Goal: Task Accomplishment & Management: Complete application form

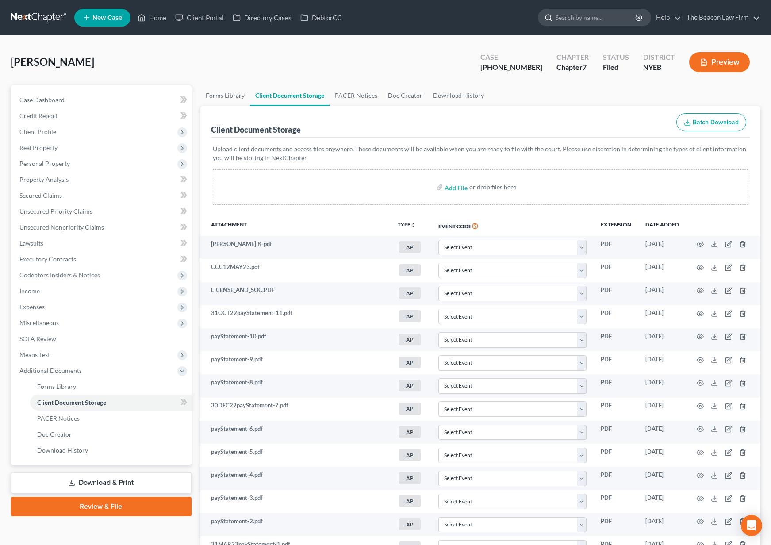
click at [606, 19] on input "search" at bounding box center [596, 17] width 81 height 16
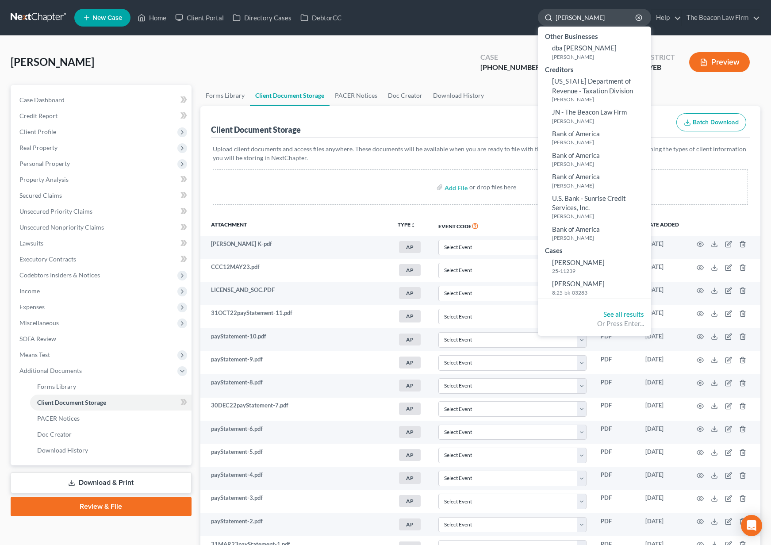
type input "tameka jones"
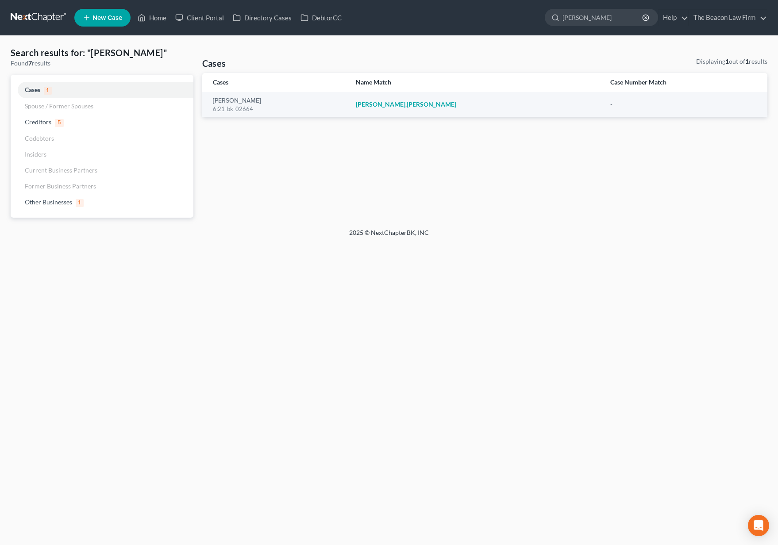
click at [40, 14] on link at bounding box center [39, 18] width 57 height 16
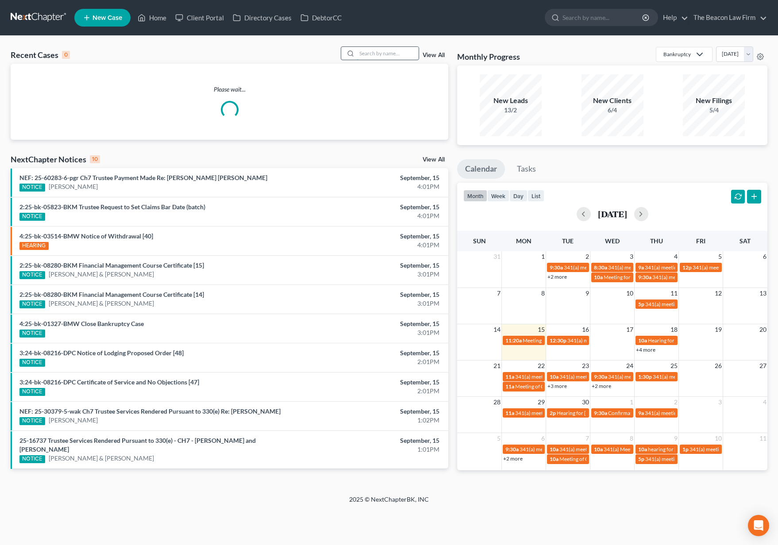
click at [368, 54] on input "search" at bounding box center [388, 53] width 62 height 13
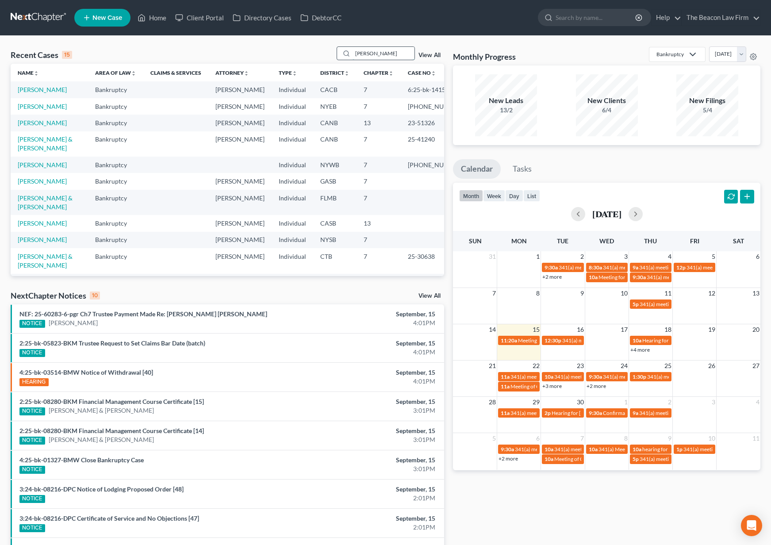
type input "tameka jones"
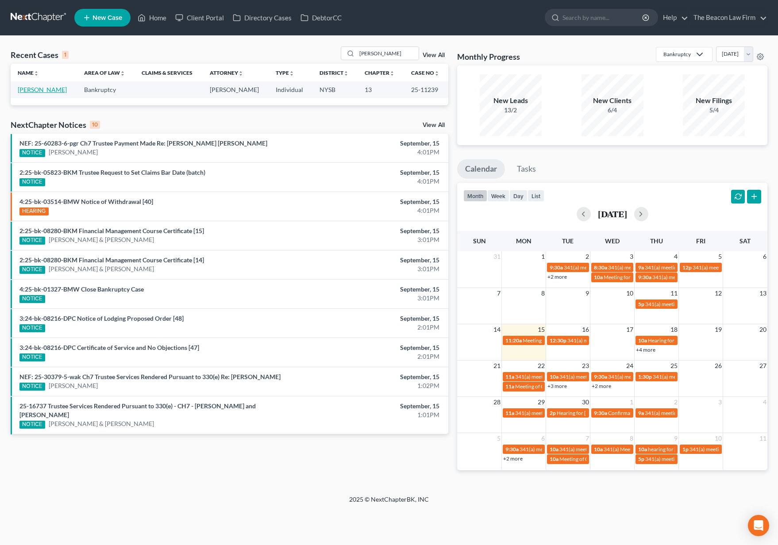
click at [46, 86] on link "[PERSON_NAME]" at bounding box center [42, 90] width 49 height 8
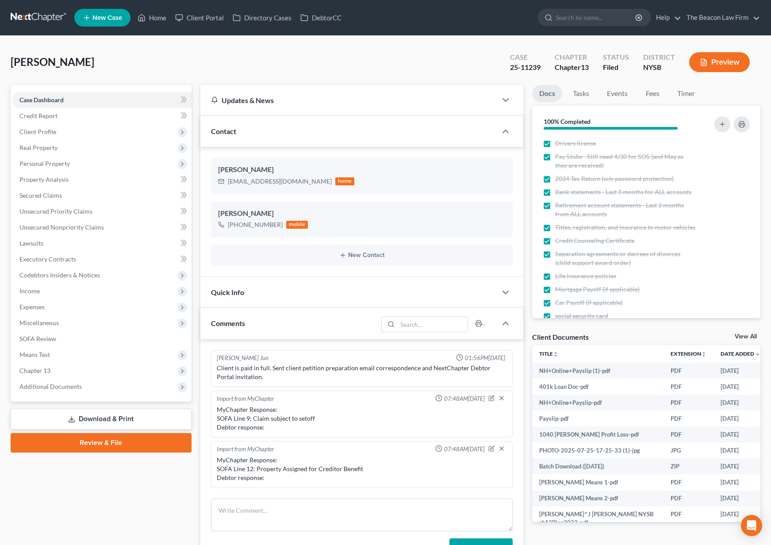
scroll to position [1092, 0]
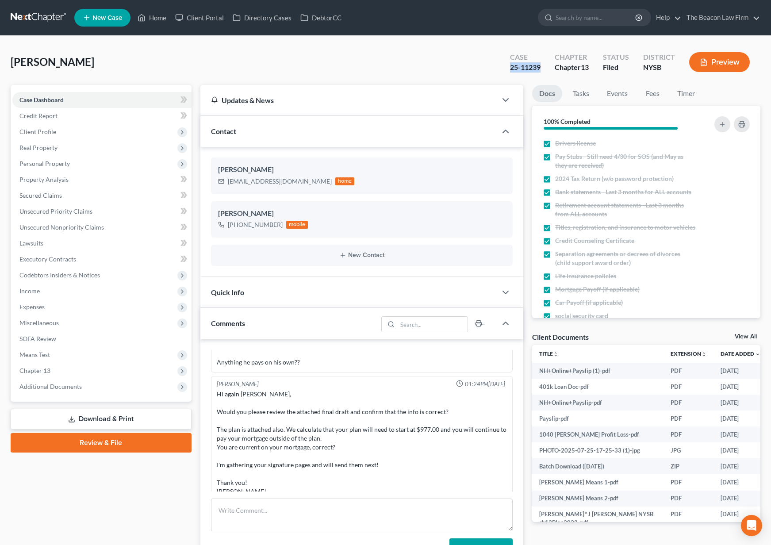
drag, startPoint x: 544, startPoint y: 69, endPoint x: 507, endPoint y: 61, distance: 37.8
click at [507, 61] on div "Case 25-11239" at bounding box center [525, 63] width 45 height 26
copy div "25-11239"
click at [111, 393] on span "Additional Documents" at bounding box center [101, 387] width 179 height 16
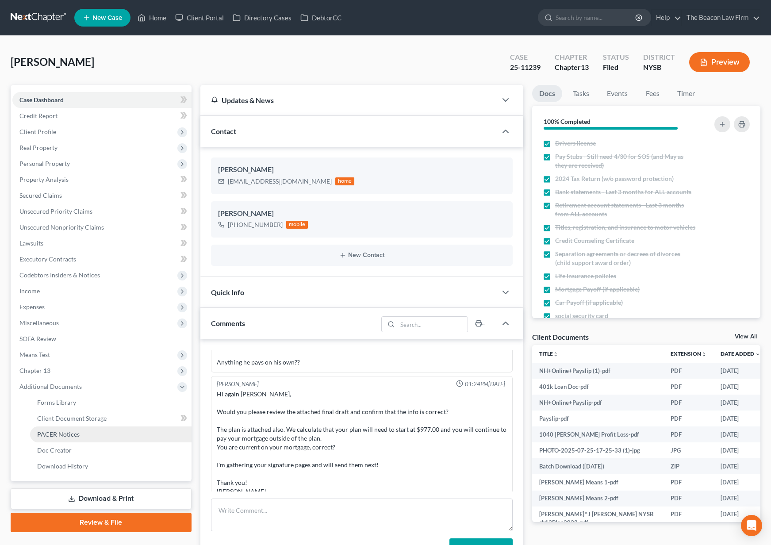
drag, startPoint x: 107, startPoint y: 432, endPoint x: 113, endPoint y: 433, distance: 6.3
click at [108, 432] on link "PACER Notices" at bounding box center [110, 434] width 161 height 16
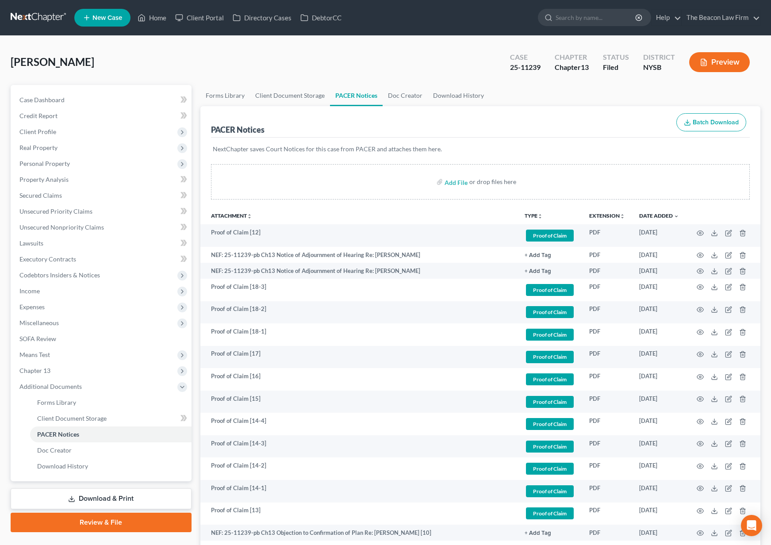
click at [43, 16] on link at bounding box center [39, 18] width 57 height 16
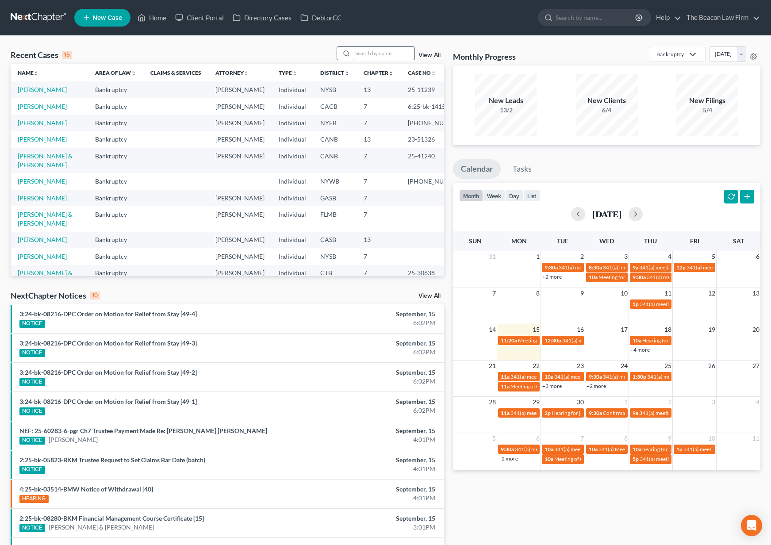
click at [399, 51] on input "search" at bounding box center [384, 53] width 62 height 13
type input "[PERSON_NAME]"
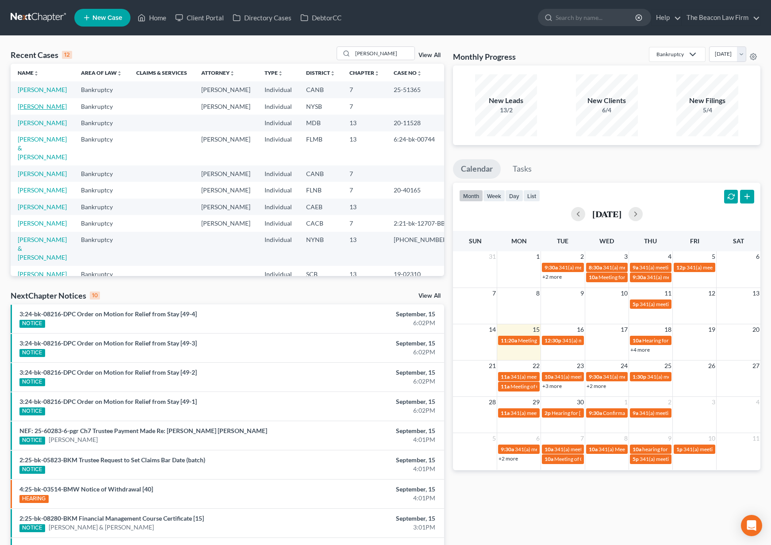
click at [43, 108] on link "[PERSON_NAME]" at bounding box center [42, 107] width 49 height 8
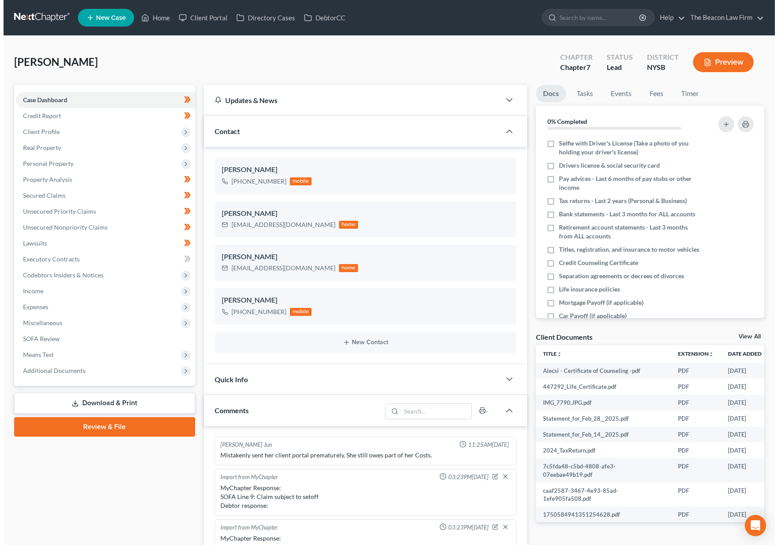
scroll to position [221, 0]
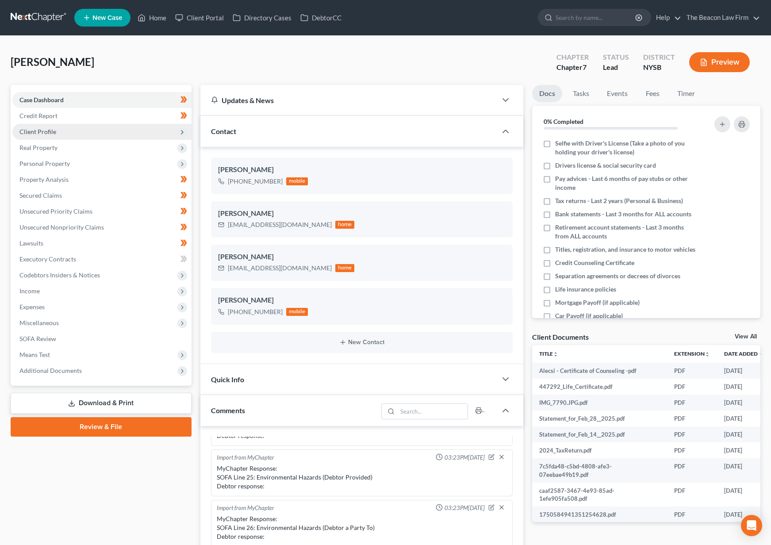
click at [89, 135] on span "Client Profile" at bounding box center [101, 132] width 179 height 16
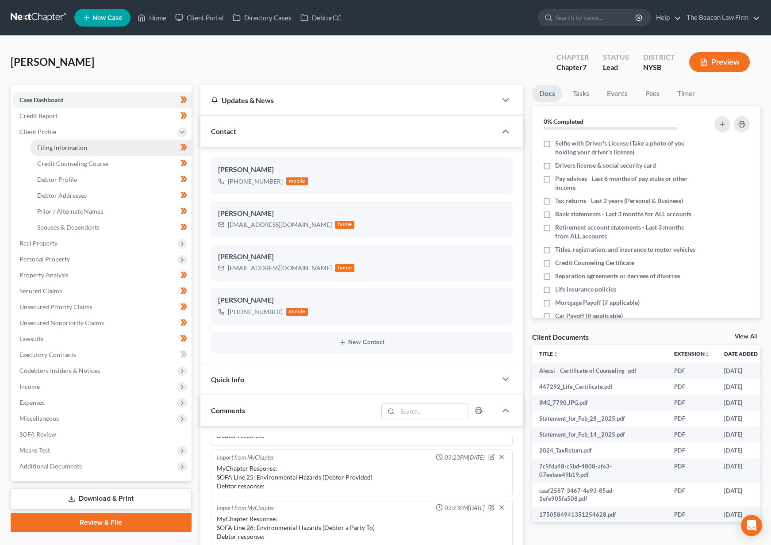
click at [80, 149] on span "Filing Information" at bounding box center [62, 148] width 50 height 8
select select "1"
select select "0"
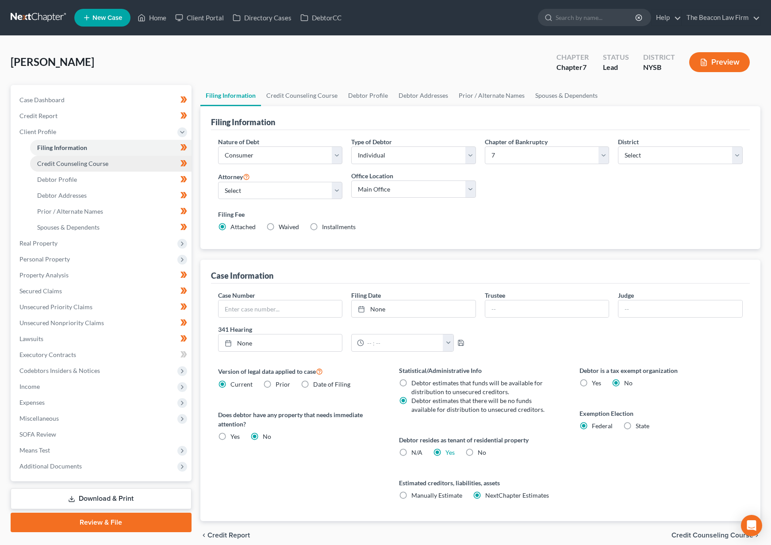
click at [92, 167] on link "Credit Counseling Course" at bounding box center [110, 164] width 161 height 16
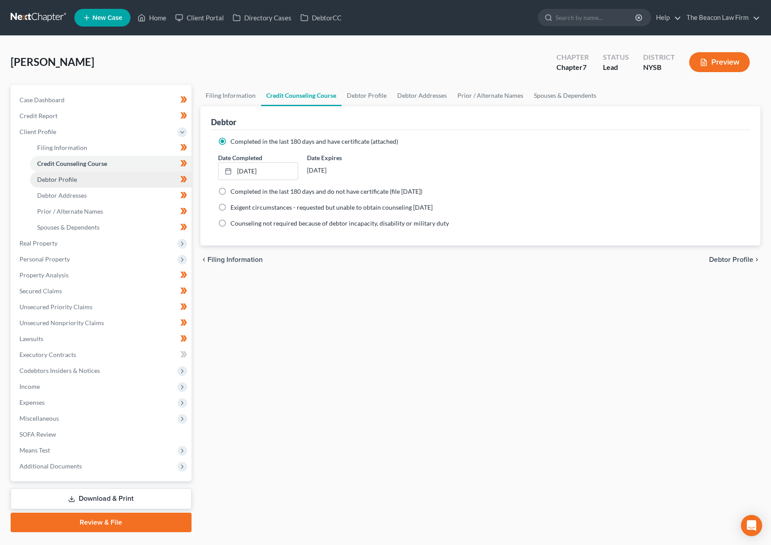
click at [91, 180] on link "Debtor Profile" at bounding box center [110, 180] width 161 height 16
select select "0"
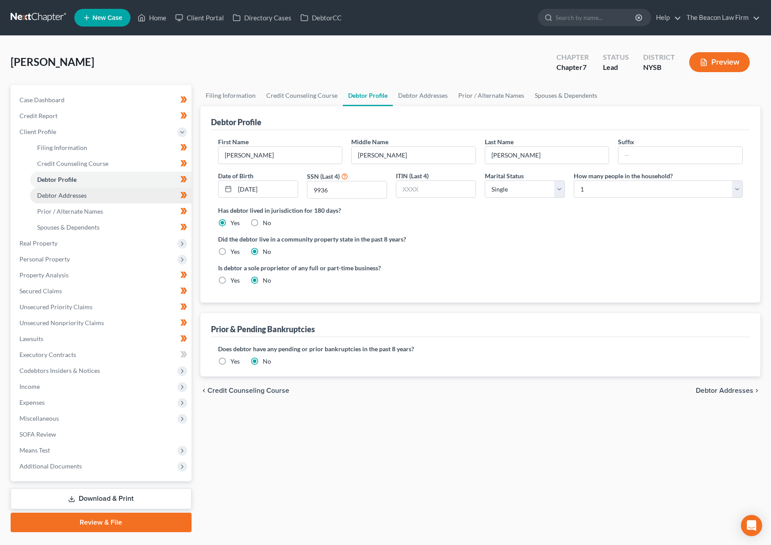
click at [89, 195] on link "Debtor Addresses" at bounding box center [110, 196] width 161 height 16
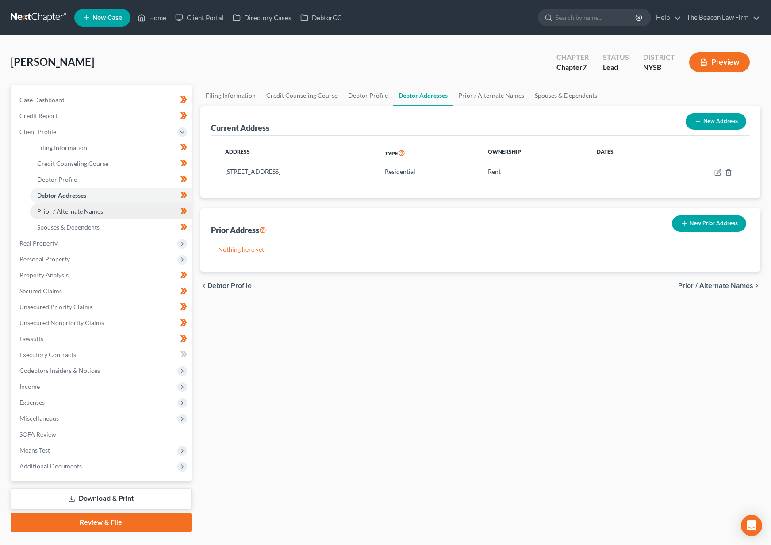
click at [94, 212] on span "Prior / Alternate Names" at bounding box center [70, 211] width 66 height 8
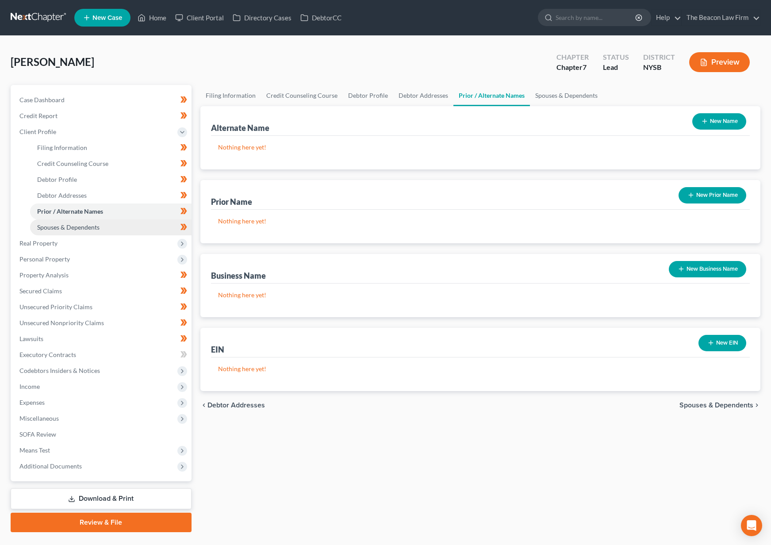
click at [93, 225] on span "Spouses & Dependents" at bounding box center [68, 227] width 62 height 8
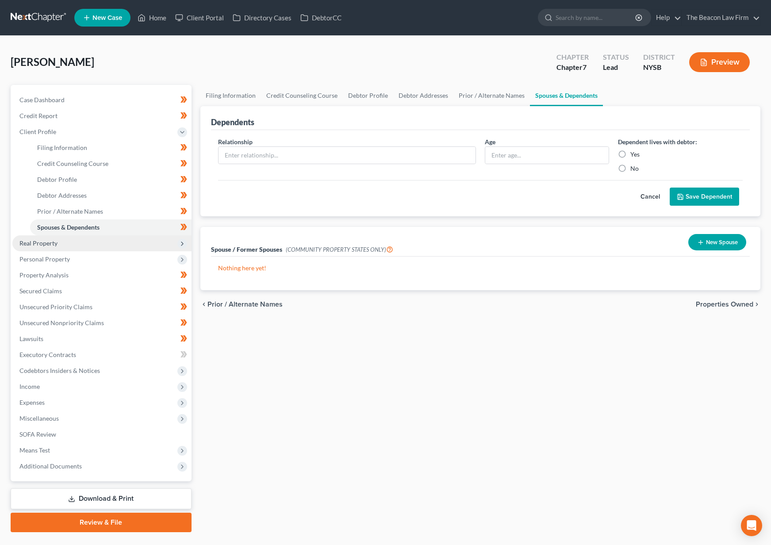
click at [73, 245] on span "Real Property" at bounding box center [101, 243] width 179 height 16
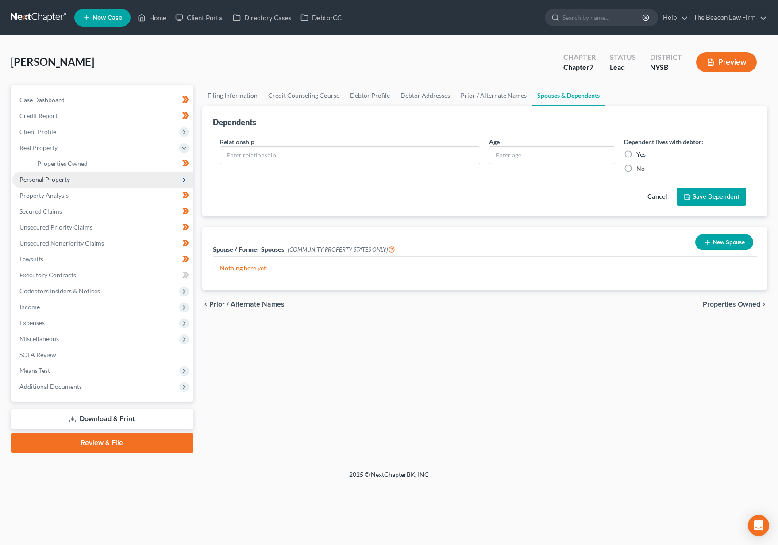
click at [62, 176] on span "Personal Property" at bounding box center [44, 180] width 50 height 8
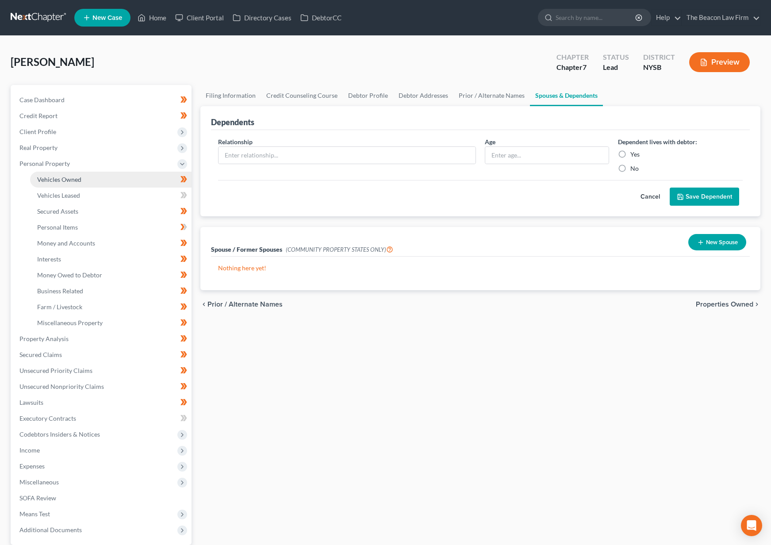
click at [67, 178] on span "Vehicles Owned" at bounding box center [59, 180] width 44 height 8
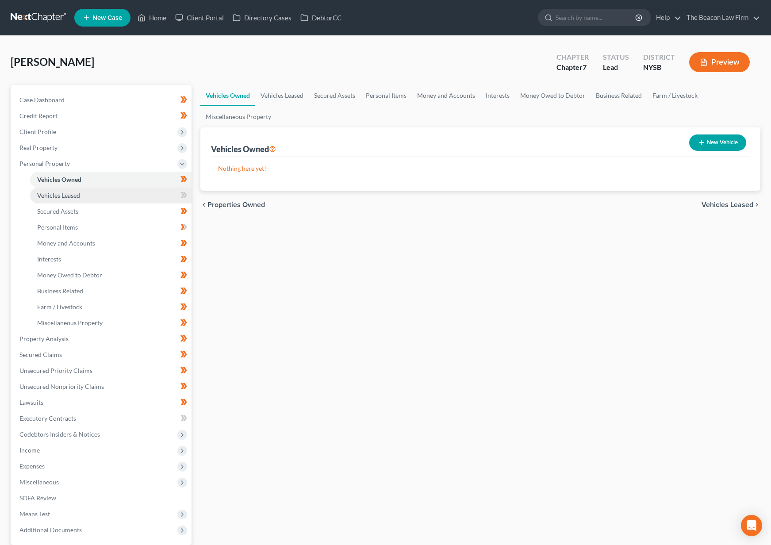
click at [67, 188] on ul "Vehicles Owned Vehicles Leased Machinery and Vehicles Office Related" at bounding box center [101, 251] width 179 height 159
click at [64, 193] on span "Vehicles Leased" at bounding box center [58, 196] width 43 height 8
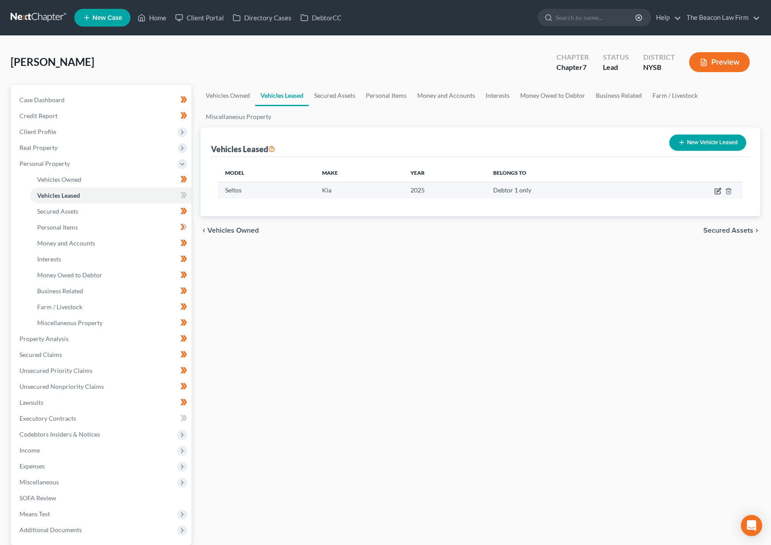
click at [716, 191] on icon "button" at bounding box center [717, 191] width 7 height 7
select select "0"
select select "1"
select select "0"
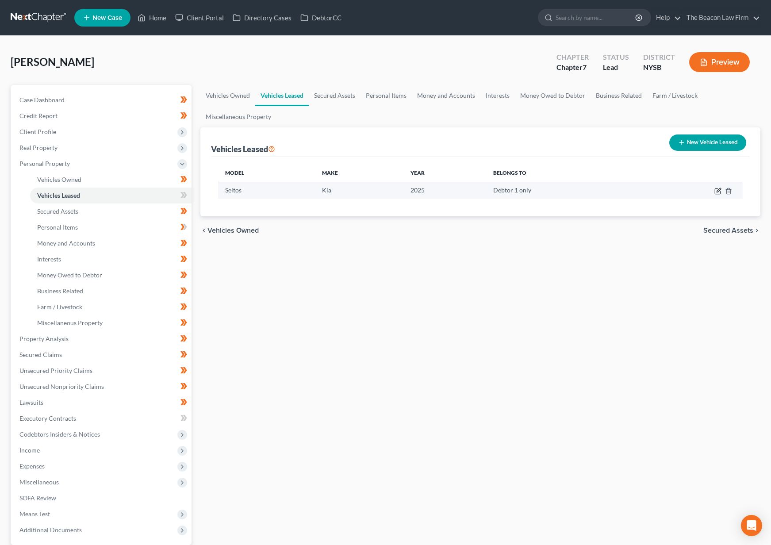
select select "1"
select select "4"
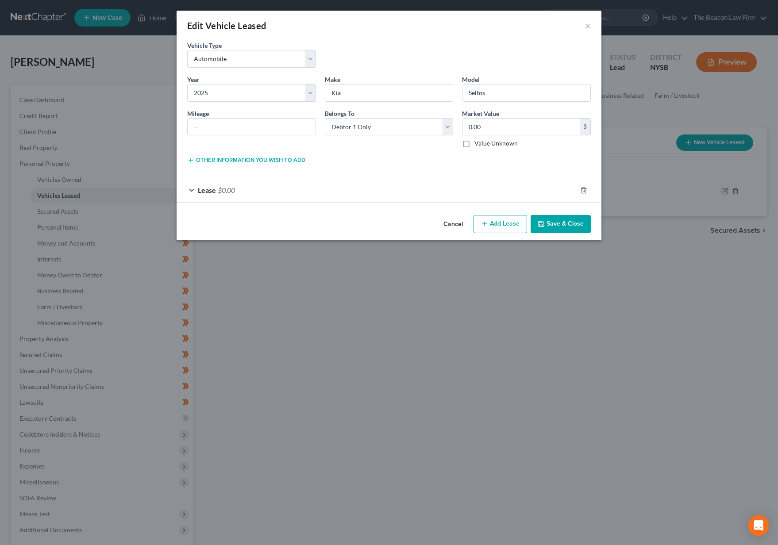
click at [495, 194] on div "Lease $0.00" at bounding box center [376, 189] width 400 height 23
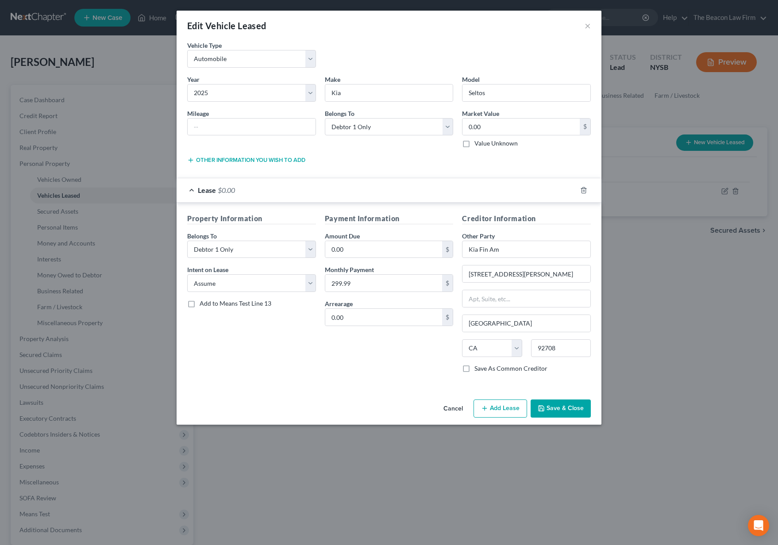
drag, startPoint x: 547, startPoint y: 407, endPoint x: 574, endPoint y: 413, distance: 27.2
click at [548, 407] on button "Save & Close" at bounding box center [560, 408] width 60 height 19
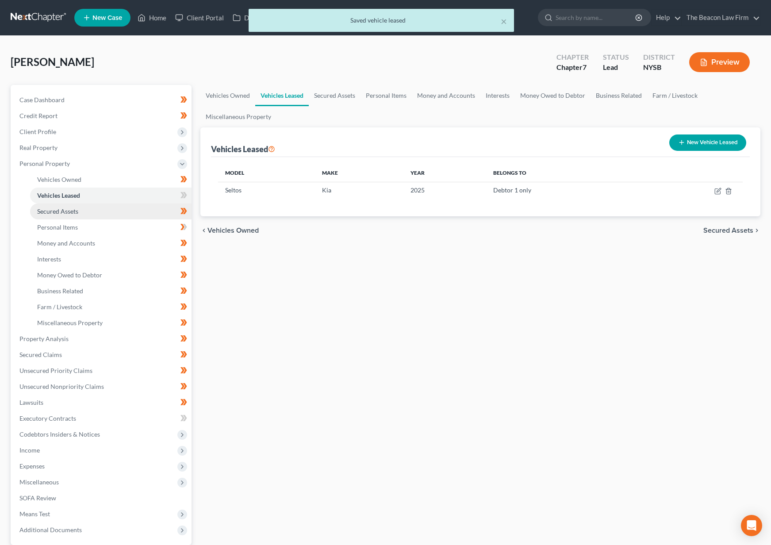
click at [99, 219] on link "Secured Assets" at bounding box center [110, 211] width 161 height 16
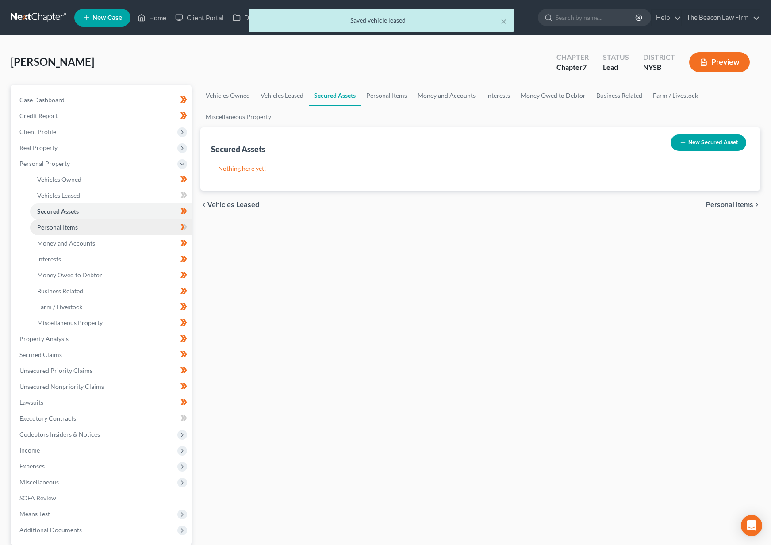
click at [96, 227] on link "Personal Items" at bounding box center [110, 227] width 161 height 16
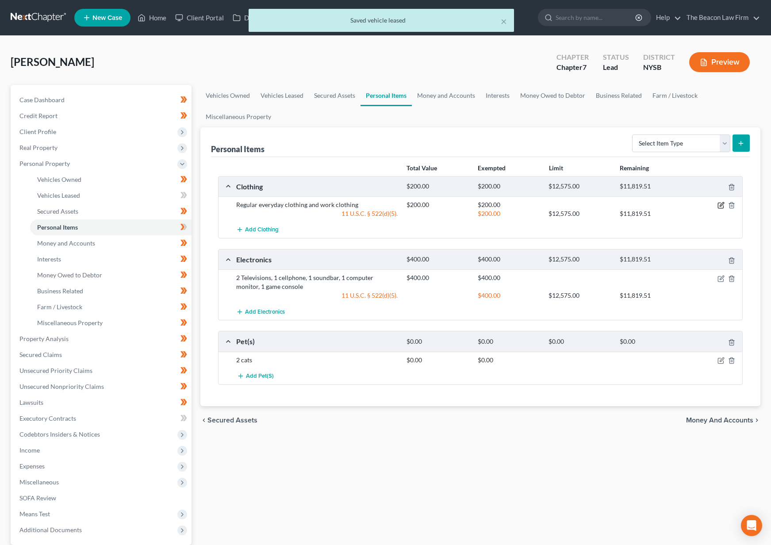
click at [719, 204] on icon "button" at bounding box center [720, 205] width 7 height 7
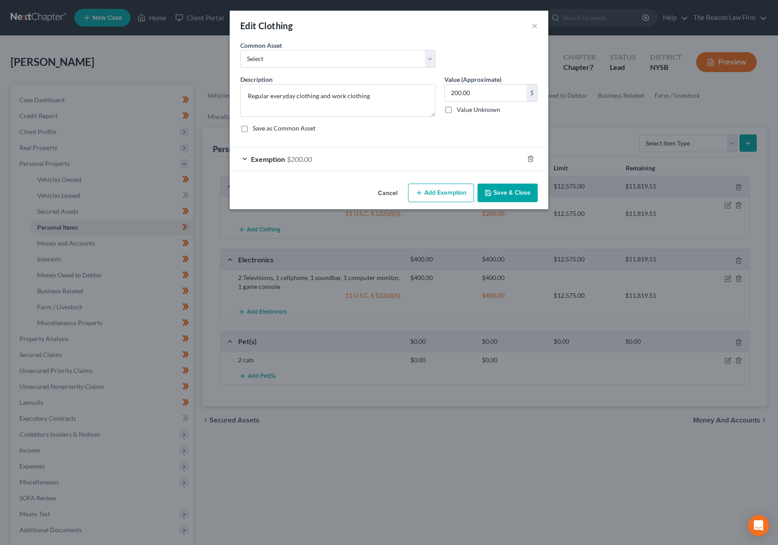
click at [319, 68] on div "Common Asset Select Clothes and Shoes Clothes and Shoes - typical worn clothes …" at bounding box center [389, 58] width 306 height 34
select select "0"
type textarea "Clothes and Shoes"
click at [502, 192] on button "Save & Close" at bounding box center [507, 193] width 60 height 19
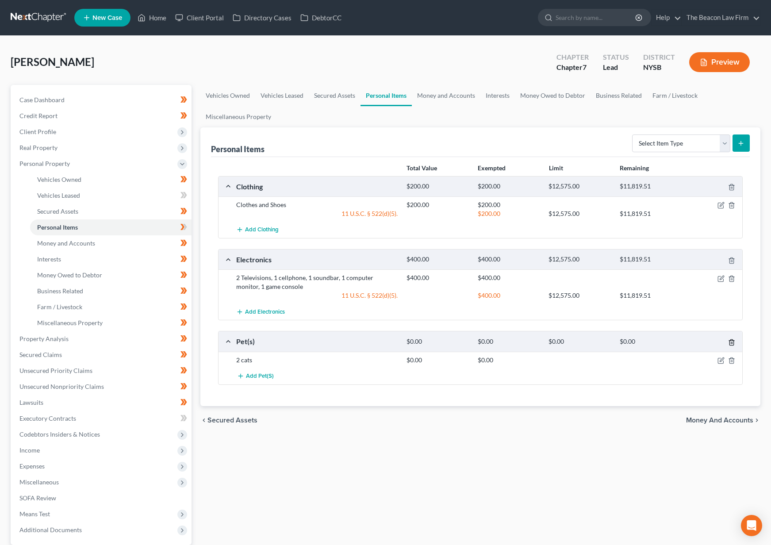
click at [732, 343] on icon "button" at bounding box center [731, 342] width 7 height 7
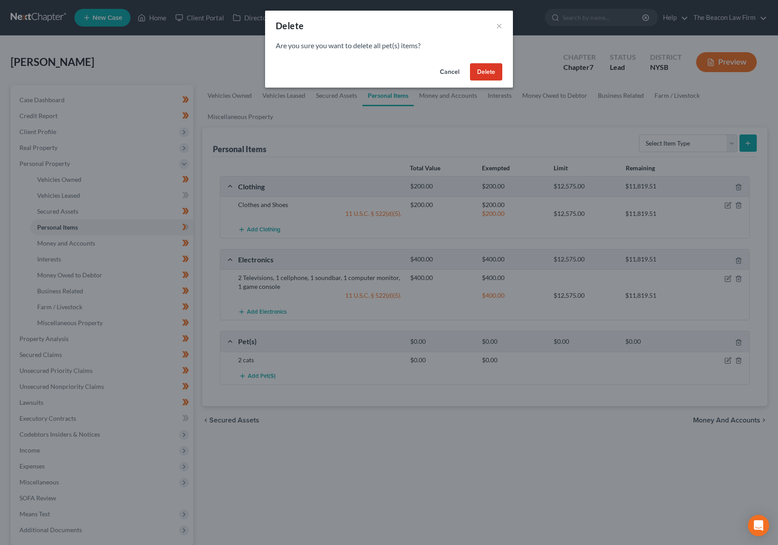
click at [484, 68] on button "Delete" at bounding box center [486, 72] width 32 height 18
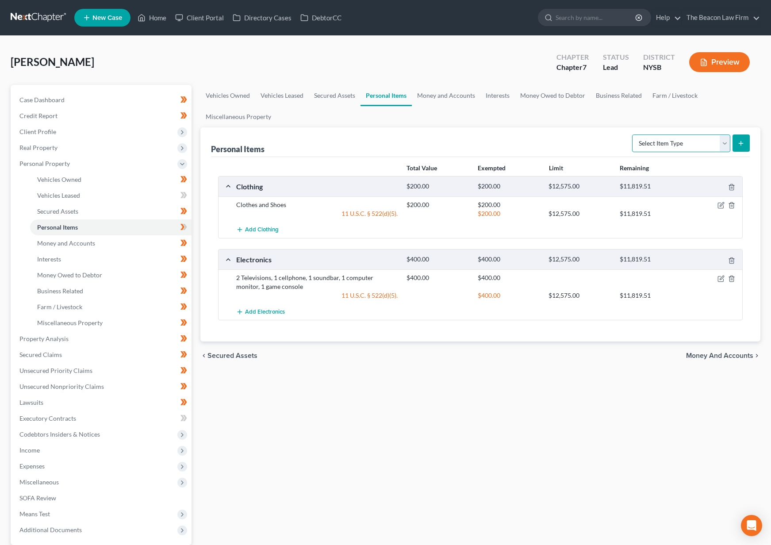
select select "household_goods"
click at [741, 141] on line "submit" at bounding box center [741, 143] width 0 height 4
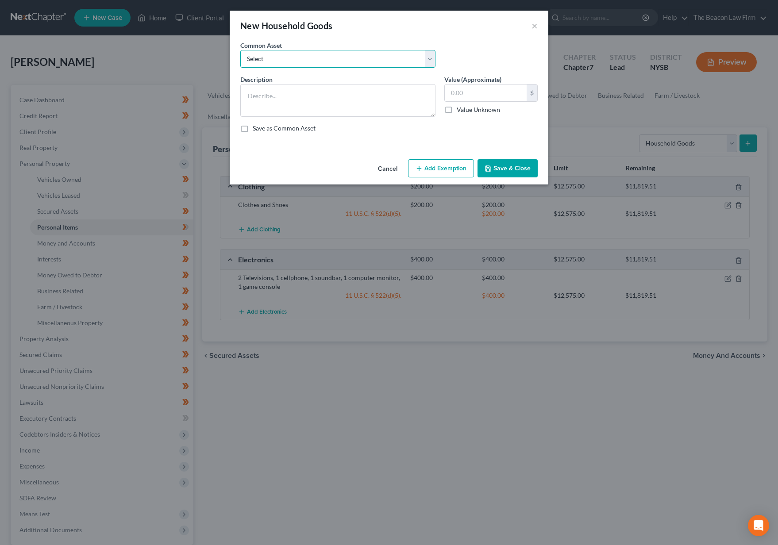
select select "0"
type textarea "Household Goods and Furnishings"
type input "800.00"
click at [449, 167] on button "Add Exemption" at bounding box center [441, 168] width 66 height 19
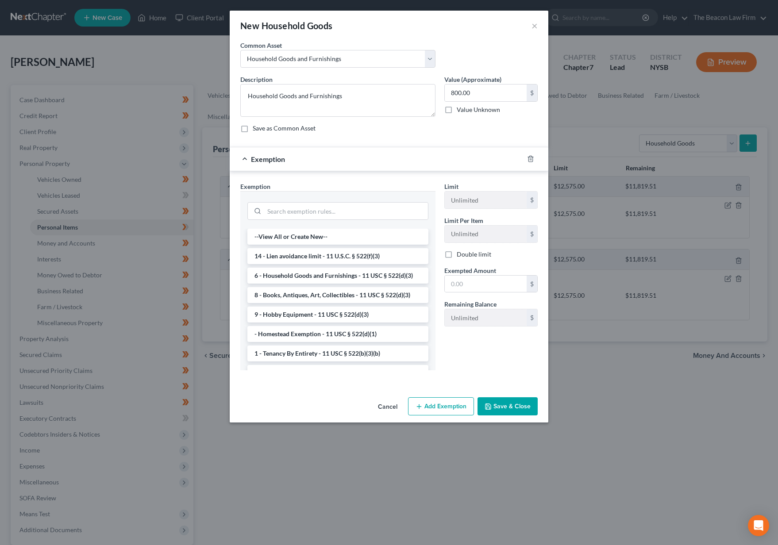
drag, startPoint x: 509, startPoint y: 403, endPoint x: 517, endPoint y: 405, distance: 7.8
click at [510, 403] on button "Save & Close" at bounding box center [507, 406] width 60 height 19
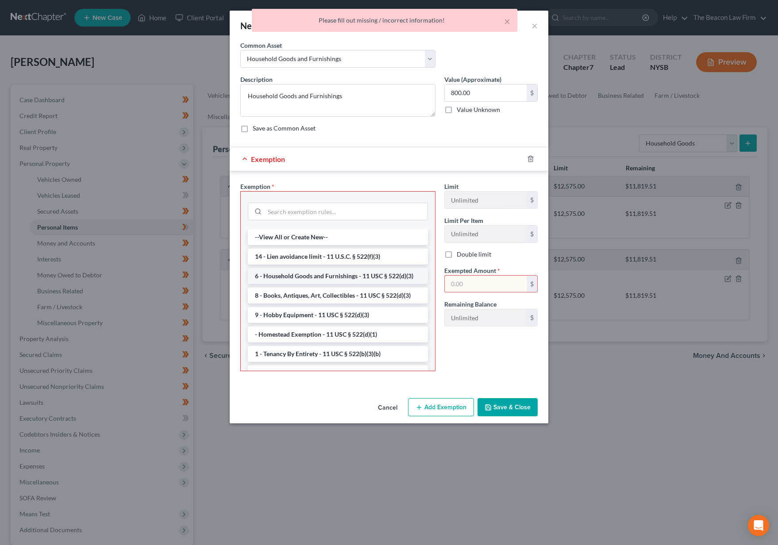
click at [361, 274] on li "6 - Household Goods and Furnishings - 11 USC § 522(d)(3)" at bounding box center [338, 276] width 180 height 16
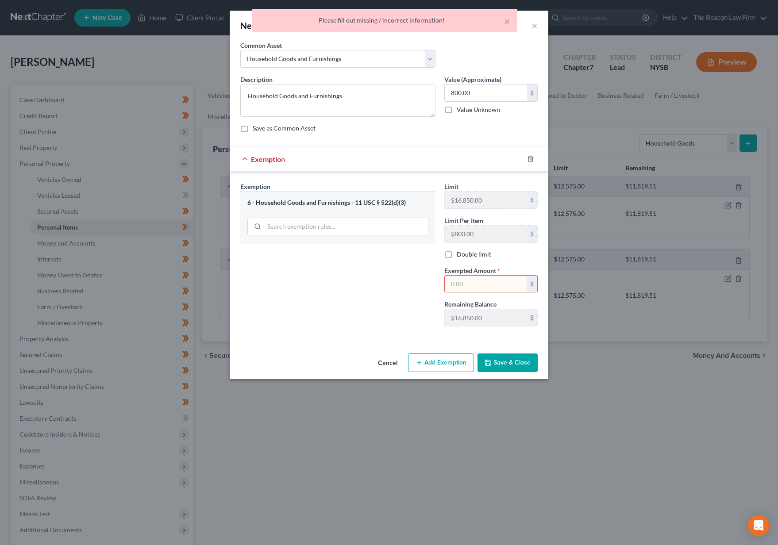
click at [477, 285] on input "text" at bounding box center [486, 284] width 82 height 17
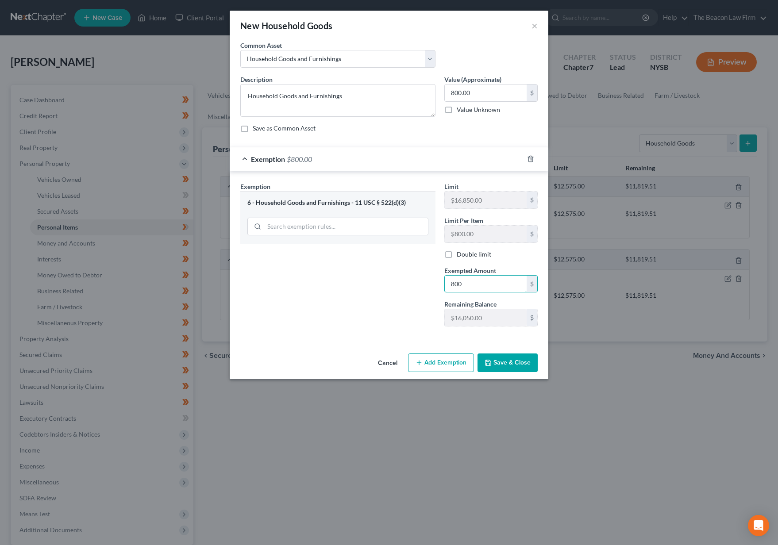
type input "800"
click at [524, 368] on button "Save & Close" at bounding box center [507, 362] width 60 height 19
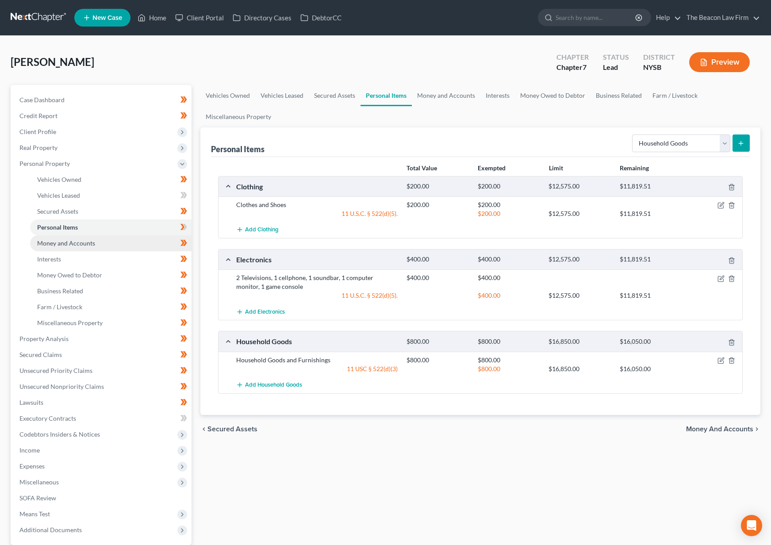
click at [122, 244] on link "Money and Accounts" at bounding box center [110, 243] width 161 height 16
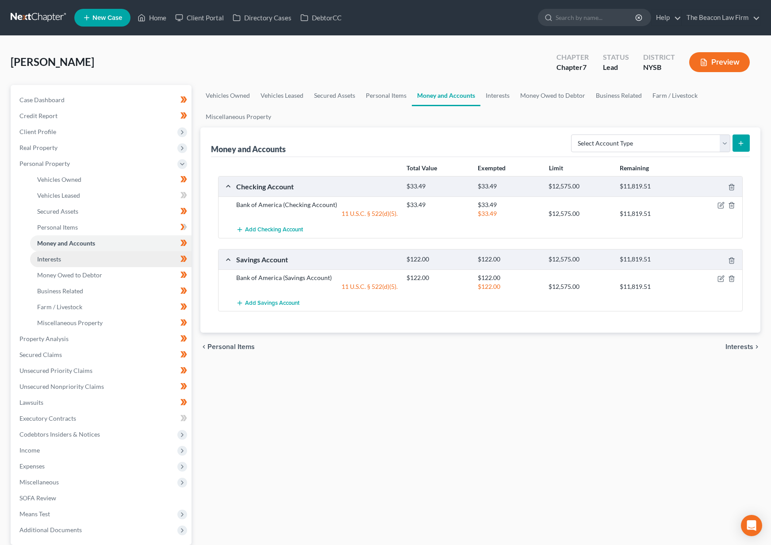
click at [108, 263] on link "Interests" at bounding box center [110, 259] width 161 height 16
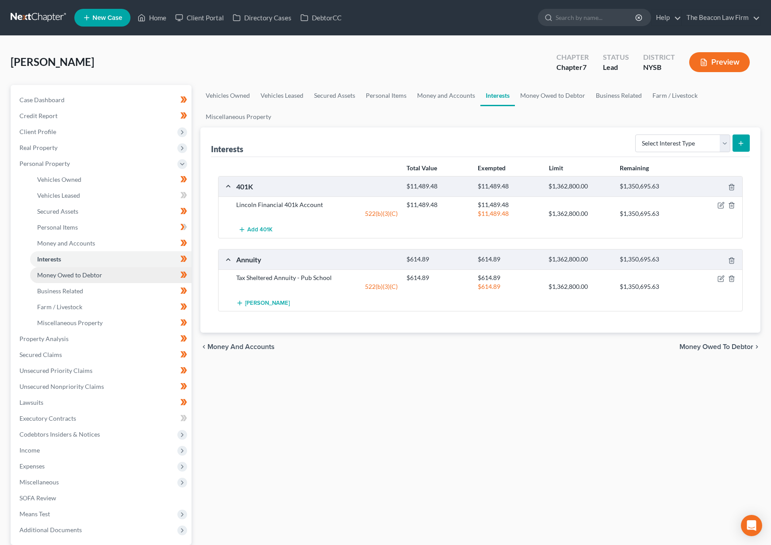
click at [102, 277] on link "Money Owed to Debtor" at bounding box center [110, 275] width 161 height 16
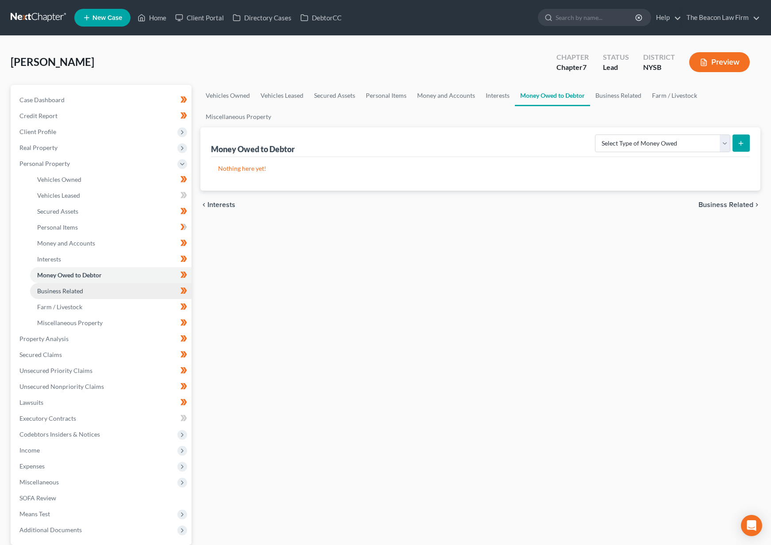
click at [96, 289] on link "Business Related" at bounding box center [110, 291] width 161 height 16
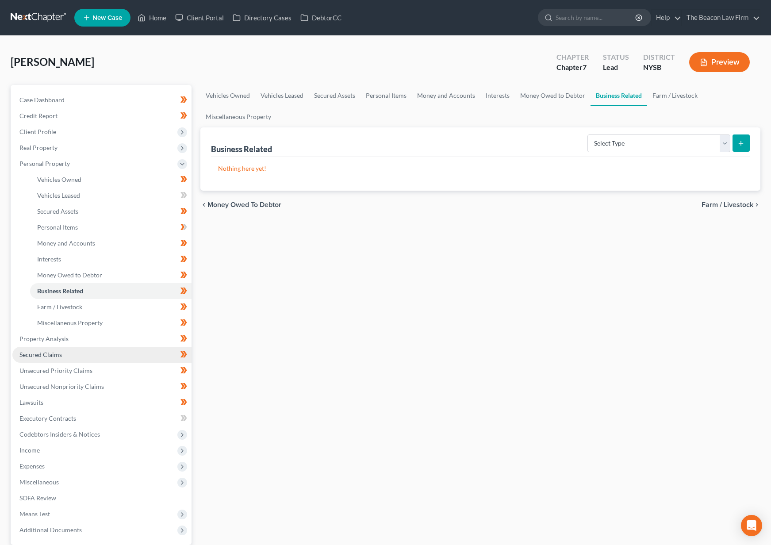
click at [64, 348] on link "Secured Claims" at bounding box center [101, 355] width 179 height 16
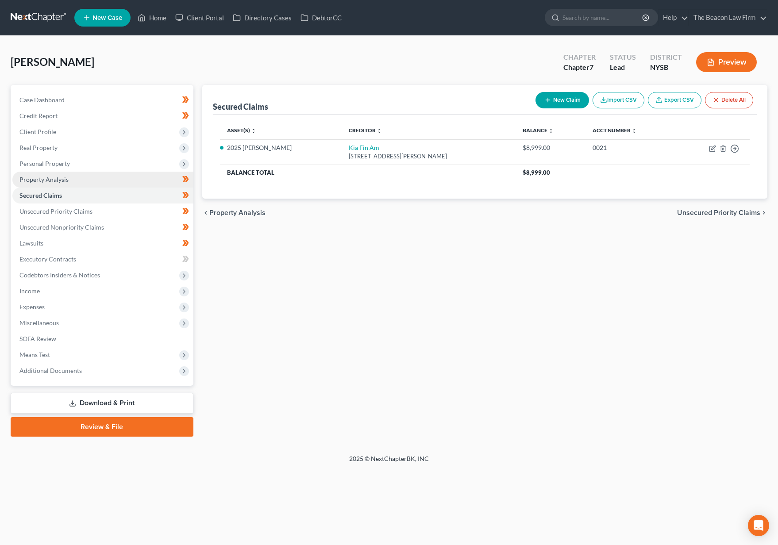
click at [82, 180] on link "Property Analysis" at bounding box center [102, 180] width 181 height 16
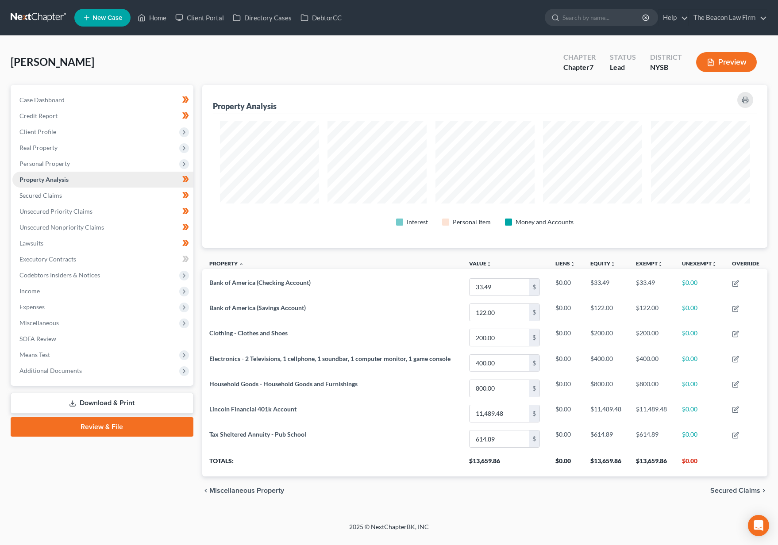
scroll to position [163, 565]
click at [79, 208] on span "Unsecured Priority Claims" at bounding box center [55, 211] width 73 height 8
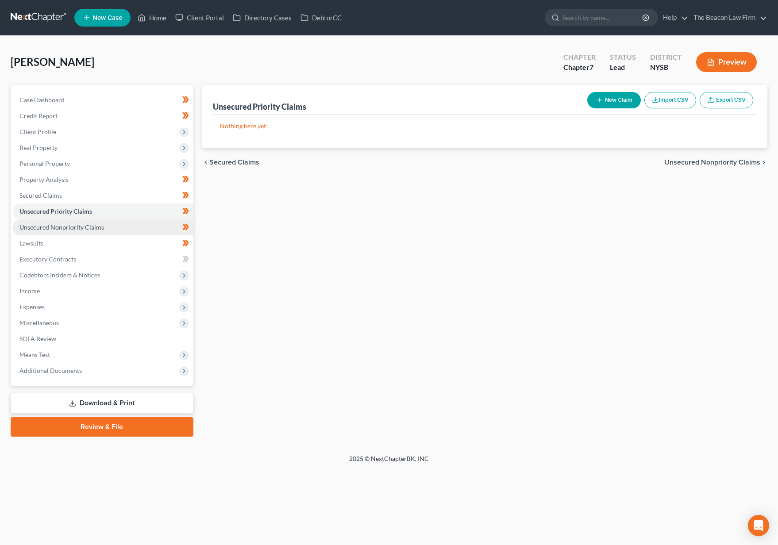
click at [83, 226] on span "Unsecured Nonpriority Claims" at bounding box center [61, 227] width 84 height 8
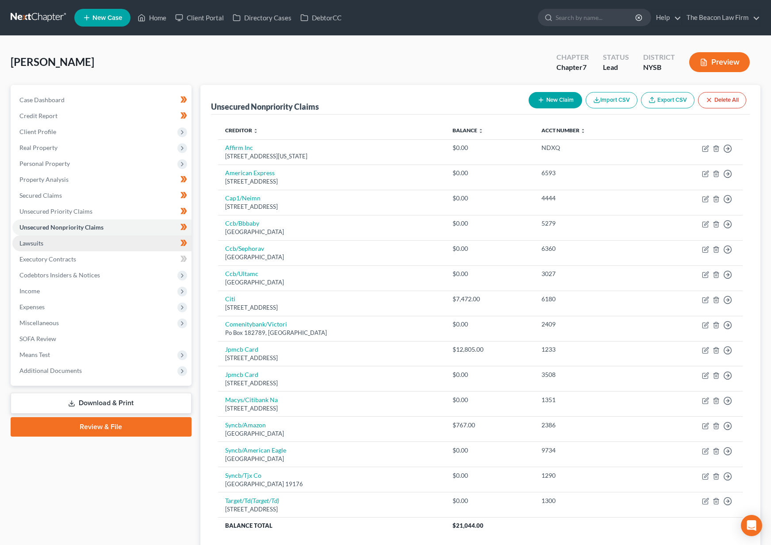
click at [81, 247] on link "Lawsuits" at bounding box center [101, 243] width 179 height 16
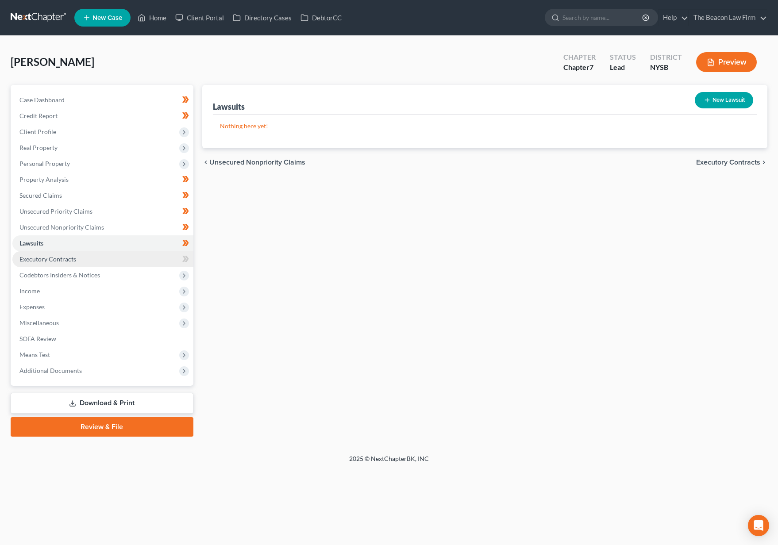
click at [80, 260] on link "Executory Contracts" at bounding box center [102, 259] width 181 height 16
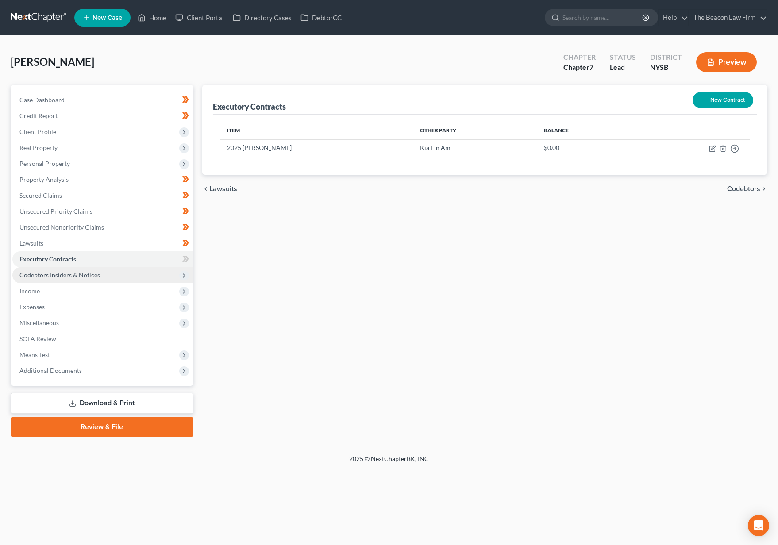
click at [108, 276] on span "Codebtors Insiders & Notices" at bounding box center [102, 275] width 181 height 16
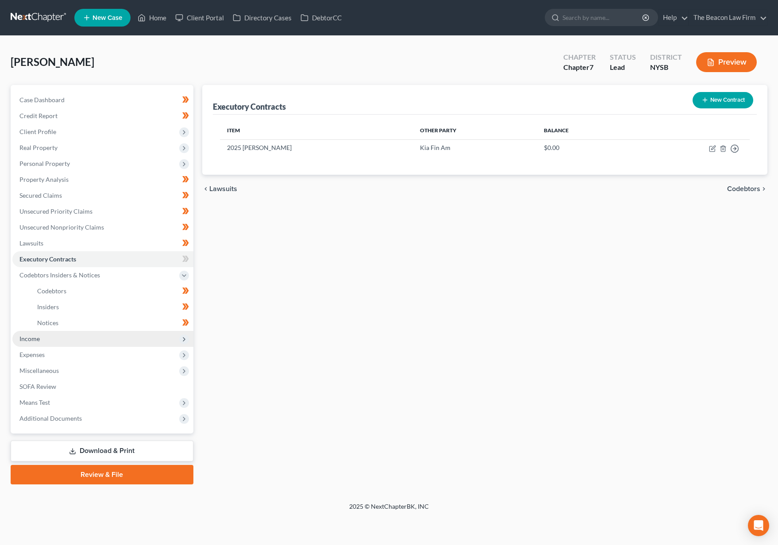
click at [73, 335] on span "Income" at bounding box center [102, 339] width 181 height 16
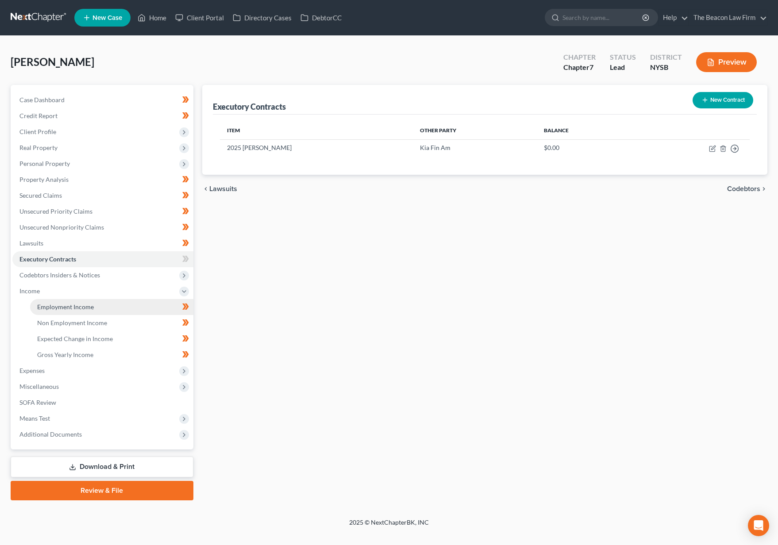
click at [77, 312] on link "Employment Income" at bounding box center [111, 307] width 163 height 16
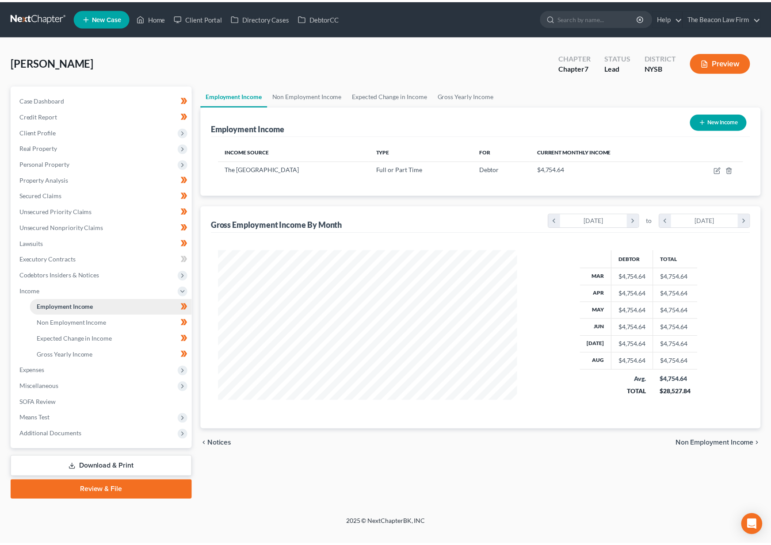
scroll to position [159, 319]
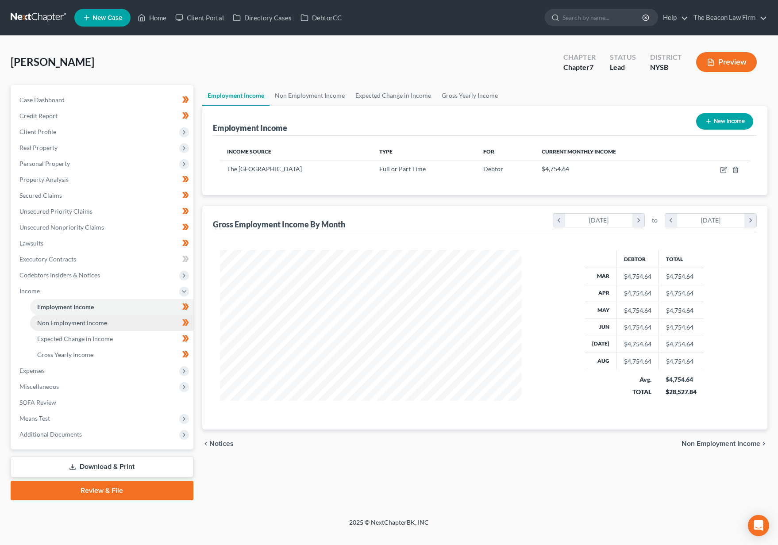
click at [78, 321] on span "Non Employment Income" at bounding box center [72, 323] width 70 height 8
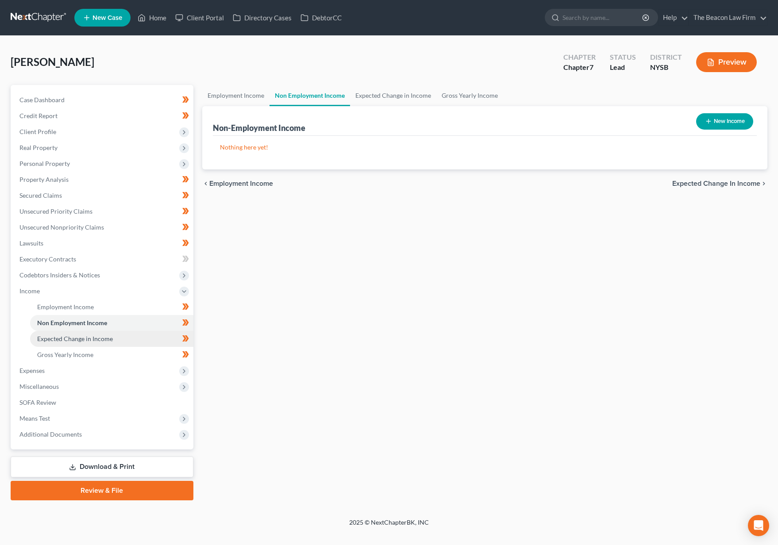
click at [85, 337] on span "Expected Change in Income" at bounding box center [75, 339] width 76 height 8
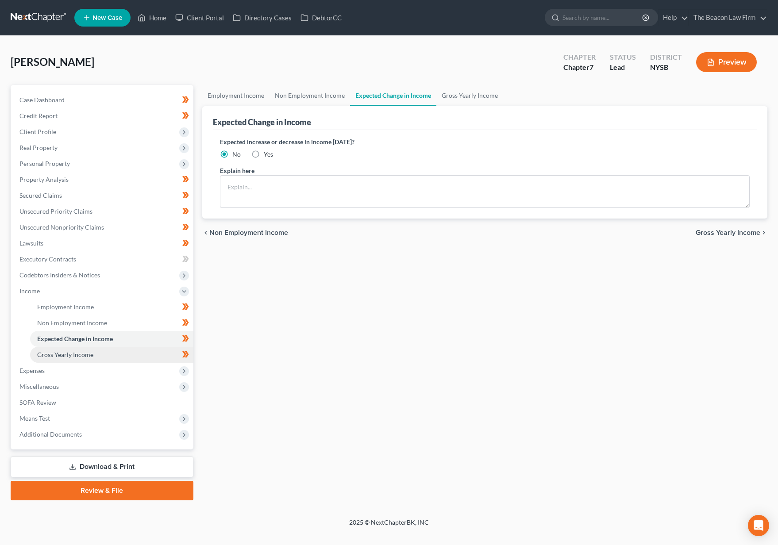
click at [89, 356] on span "Gross Yearly Income" at bounding box center [65, 355] width 56 height 8
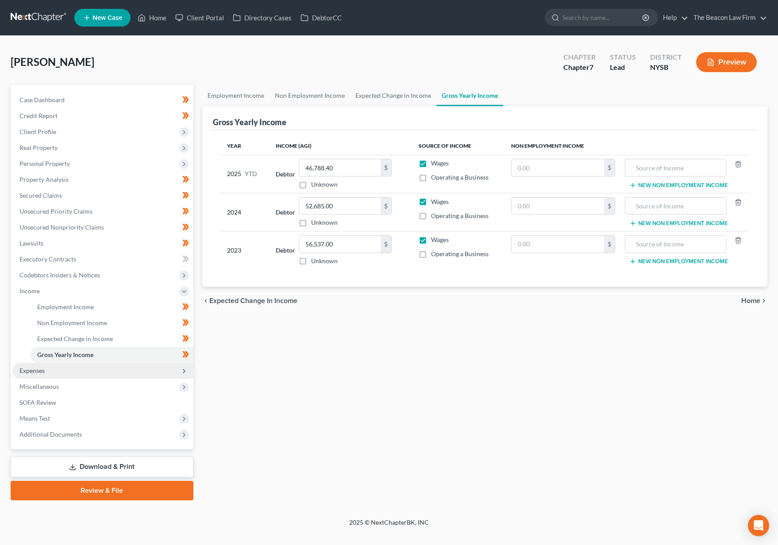
click at [66, 371] on span "Expenses" at bounding box center [102, 371] width 181 height 16
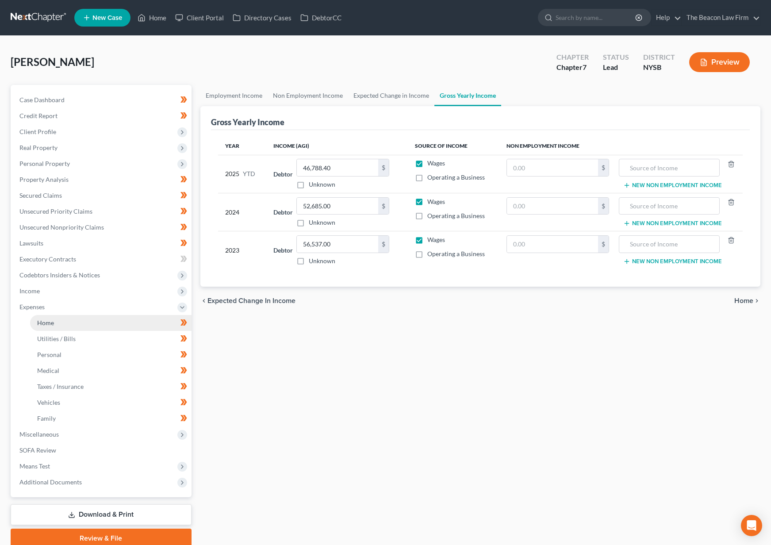
click at [53, 318] on link "Home" at bounding box center [110, 323] width 161 height 16
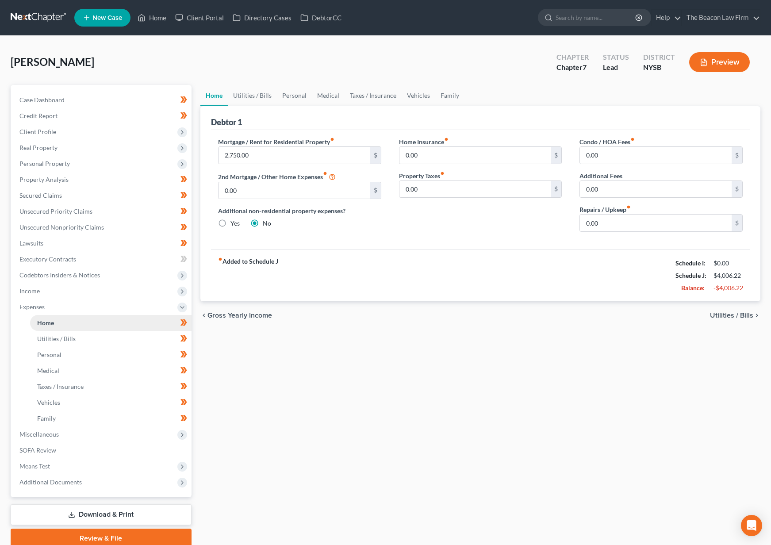
click at [52, 325] on span "Home" at bounding box center [45, 323] width 17 height 8
click at [250, 98] on link "Utilities / Bills" at bounding box center [252, 95] width 49 height 21
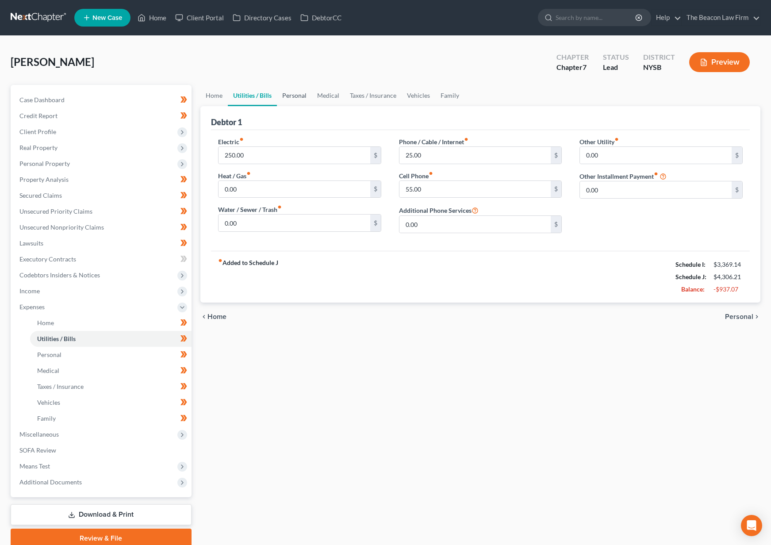
click at [300, 96] on link "Personal" at bounding box center [294, 95] width 35 height 21
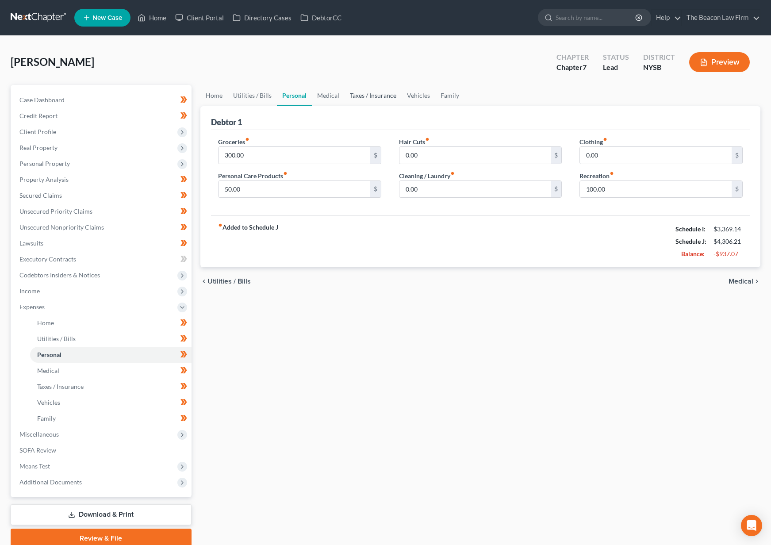
click at [397, 105] on link "Taxes / Insurance" at bounding box center [373, 95] width 57 height 21
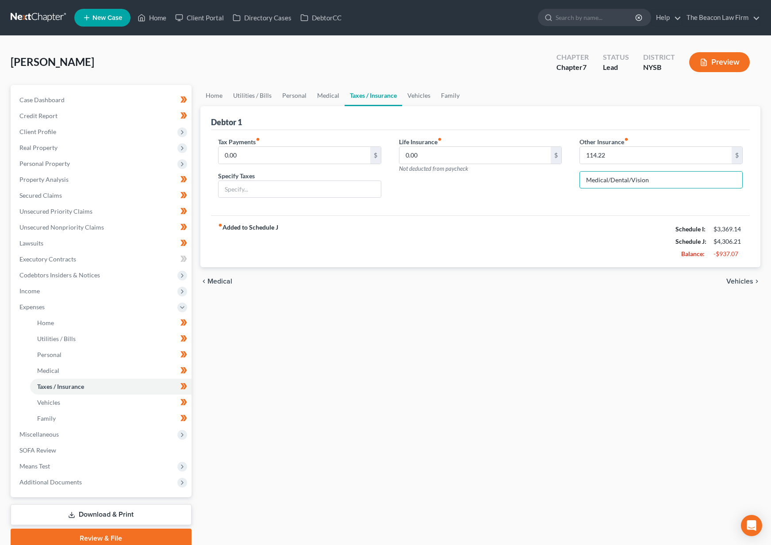
drag, startPoint x: 653, startPoint y: 179, endPoint x: 584, endPoint y: 168, distance: 70.0
click at [548, 169] on div "Tax Payments fiber_manual_record 0.00 $ Specify Taxes Life Insurance fiber_manu…" at bounding box center [480, 171] width 542 height 68
drag, startPoint x: 613, startPoint y: 158, endPoint x: 533, endPoint y: 152, distance: 79.9
click at [568, 153] on div "Tax Payments fiber_manual_record 0.00 $ Specify Taxes Life Insurance fiber_manu…" at bounding box center [480, 171] width 542 height 68
click at [329, 97] on link "Medical" at bounding box center [328, 95] width 33 height 21
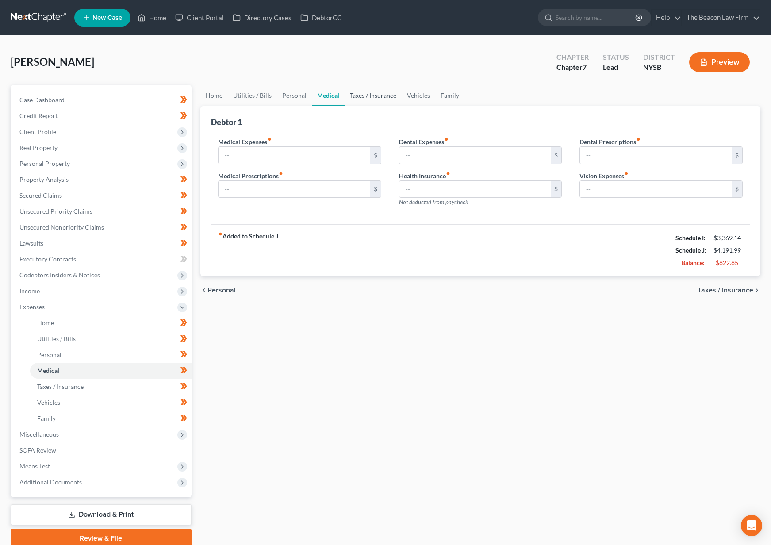
click at [372, 97] on link "Taxes / Insurance" at bounding box center [373, 95] width 57 height 21
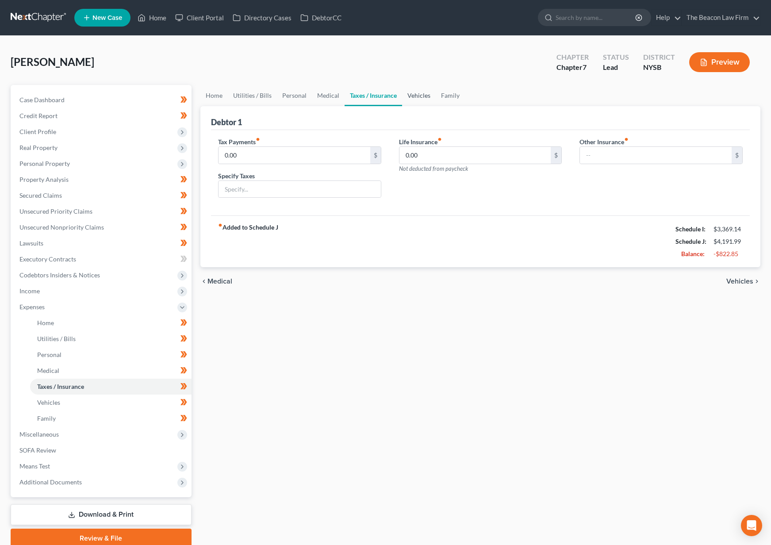
click at [408, 99] on link "Vehicles" at bounding box center [419, 95] width 34 height 21
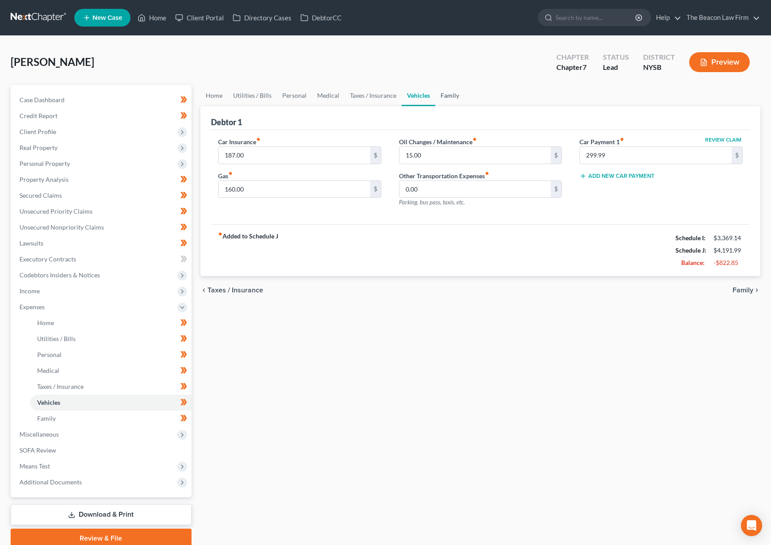
click at [442, 95] on link "Family" at bounding box center [449, 95] width 29 height 21
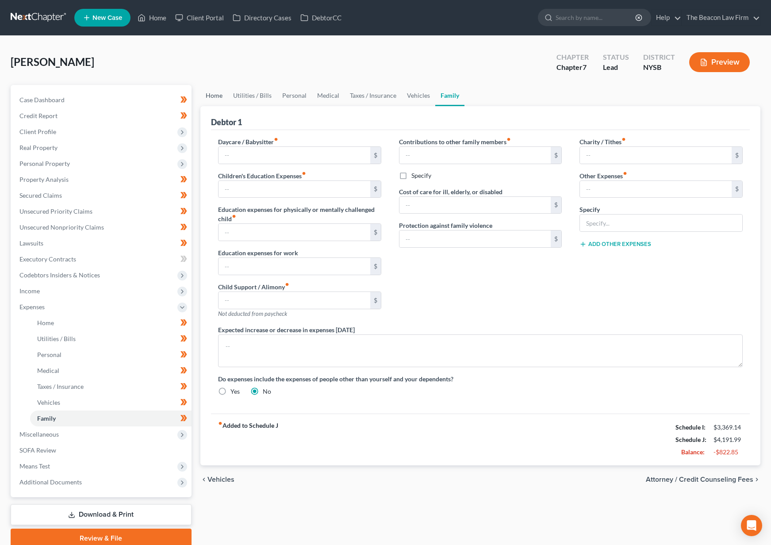
click at [219, 97] on link "Home" at bounding box center [213, 95] width 27 height 21
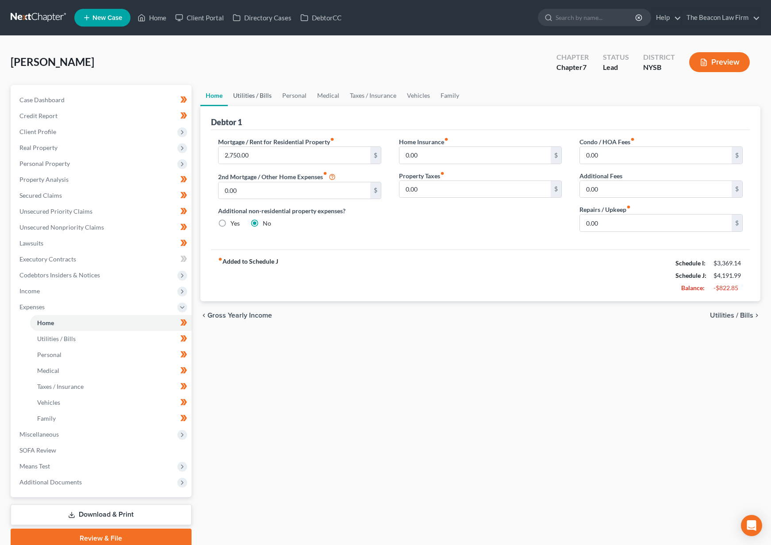
click at [241, 95] on link "Utilities / Bills" at bounding box center [252, 95] width 49 height 21
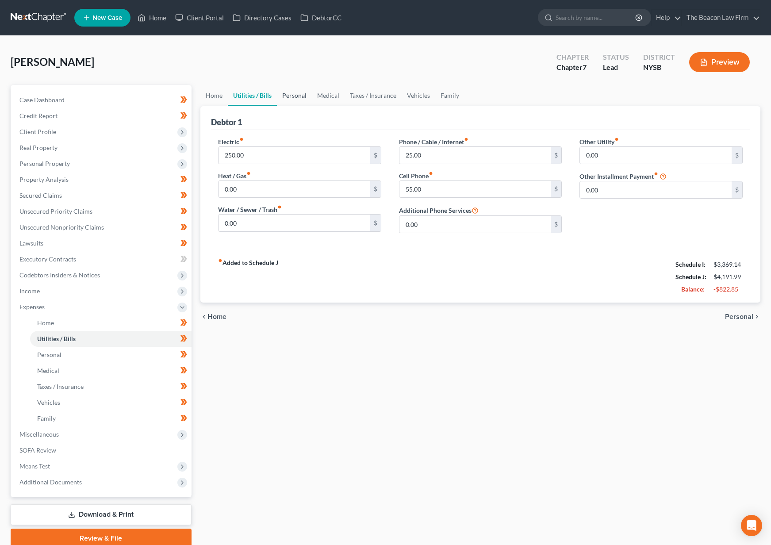
click at [287, 93] on link "Personal" at bounding box center [294, 95] width 35 height 21
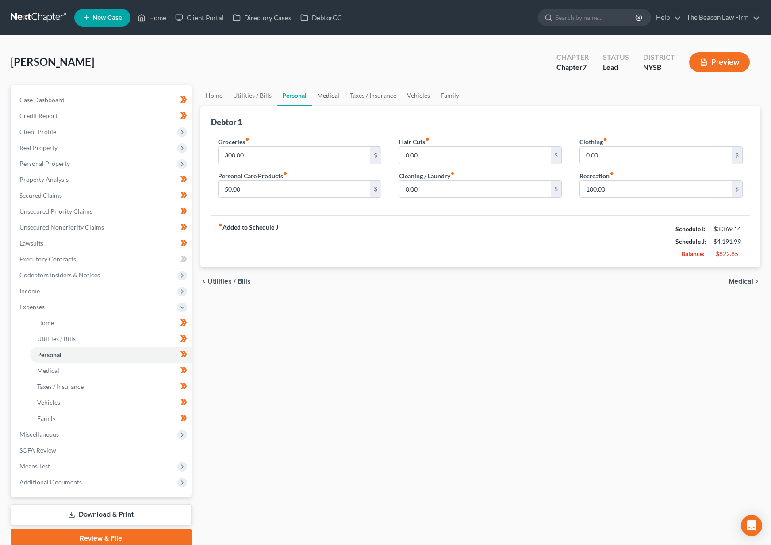
click at [321, 98] on link "Medical" at bounding box center [328, 95] width 33 height 21
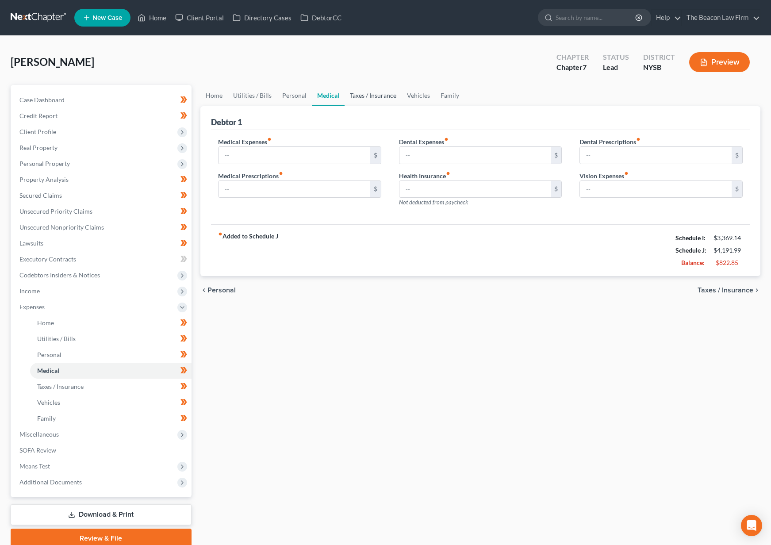
click at [357, 98] on link "Taxes / Insurance" at bounding box center [373, 95] width 57 height 21
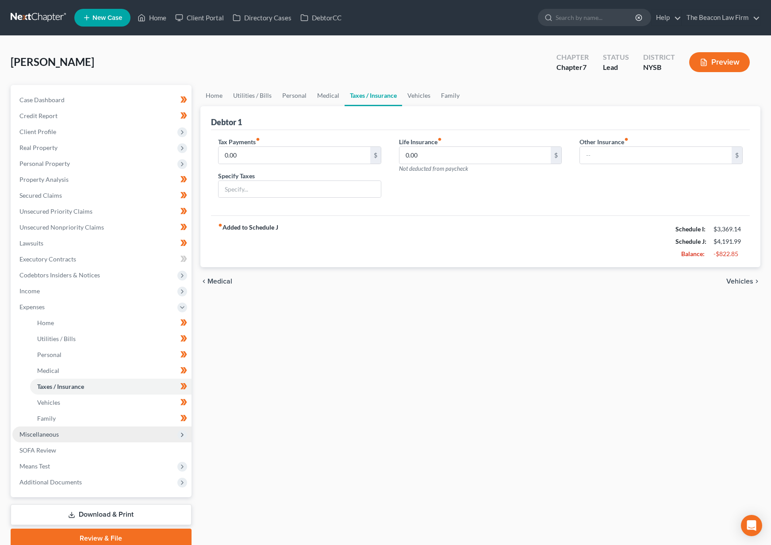
click at [120, 432] on span "Miscellaneous" at bounding box center [101, 434] width 179 height 16
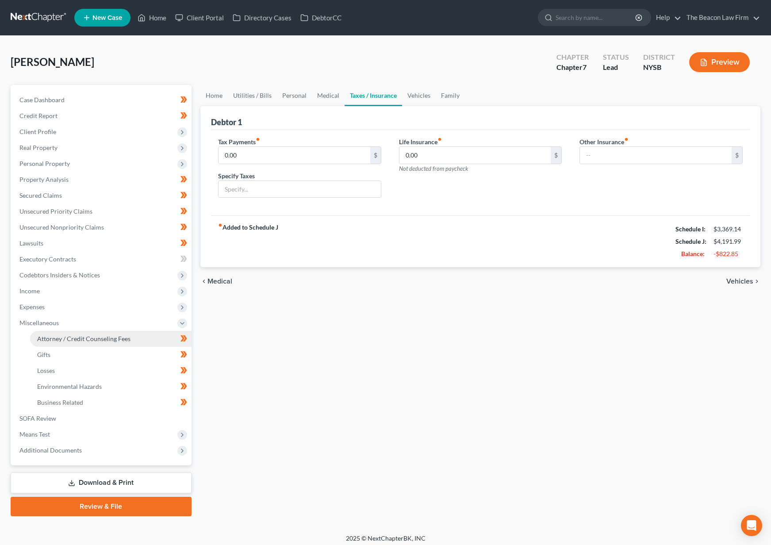
click at [105, 337] on span "Attorney / Credit Counseling Fees" at bounding box center [83, 339] width 93 height 8
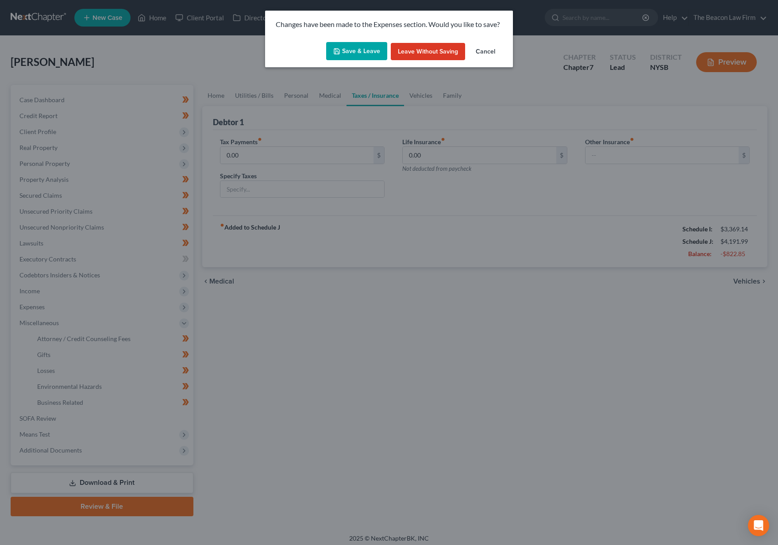
click at [356, 54] on button "Save & Leave" at bounding box center [356, 51] width 61 height 19
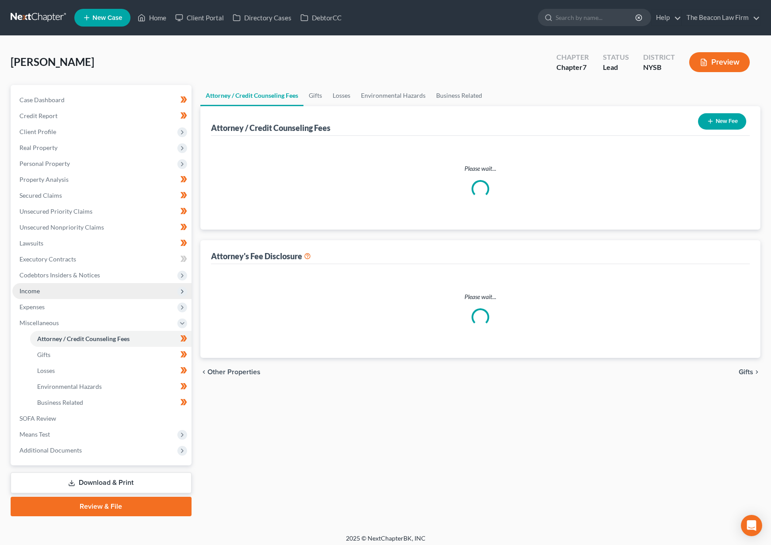
select select "28"
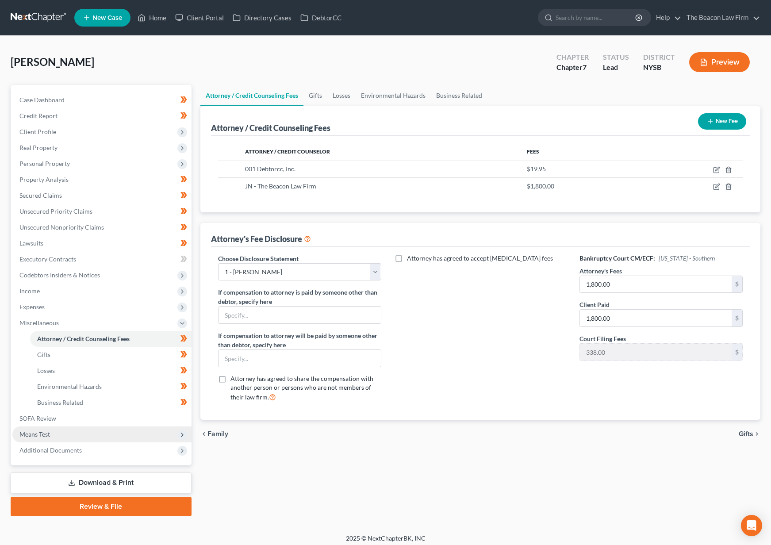
click at [61, 432] on span "Means Test" at bounding box center [101, 434] width 179 height 16
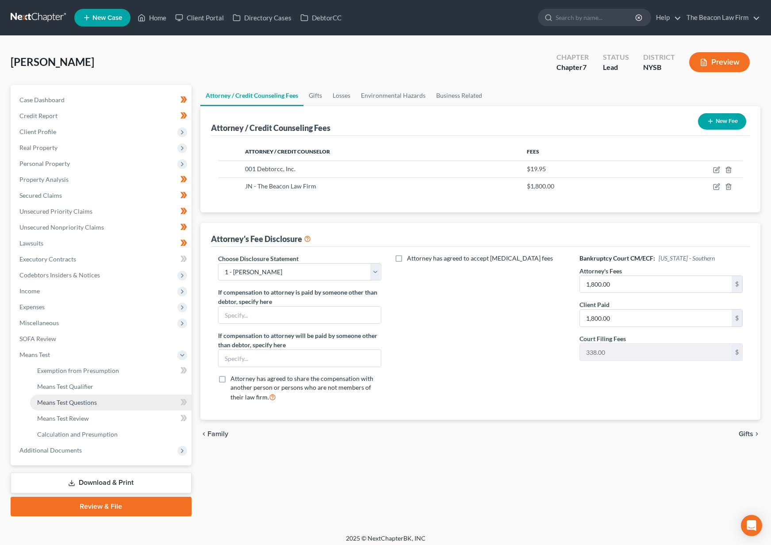
click at [76, 406] on link "Means Test Questions" at bounding box center [110, 403] width 161 height 16
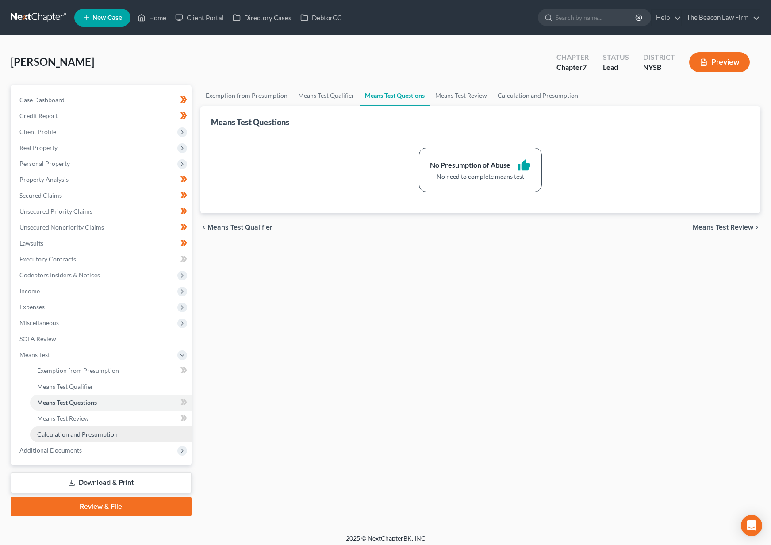
click at [80, 429] on link "Calculation and Presumption" at bounding box center [110, 434] width 161 height 16
